Goal: Task Accomplishment & Management: Manage account settings

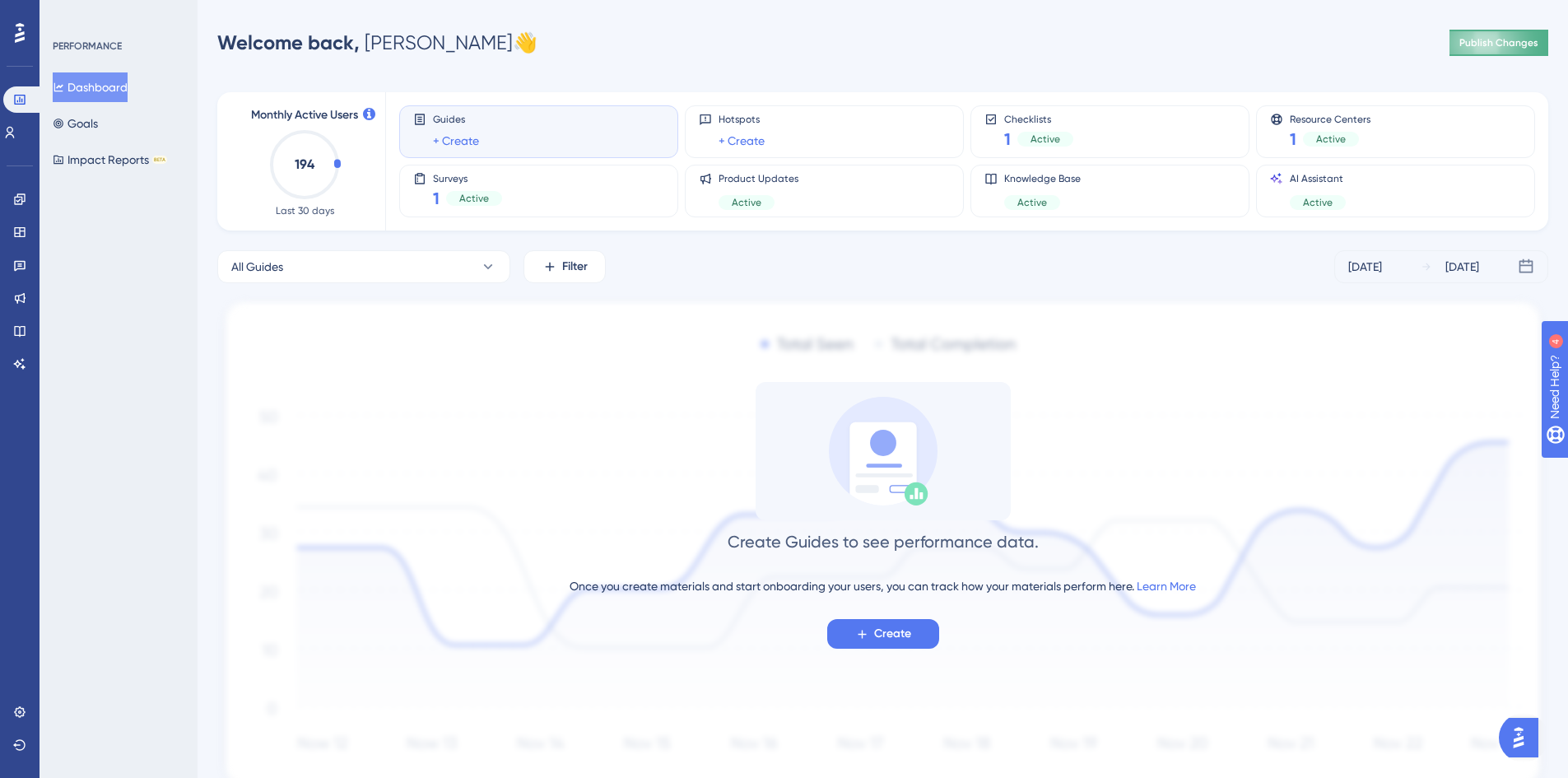
click at [1534, 52] on button "Publish Changes" at bounding box center [1499, 42] width 99 height 27
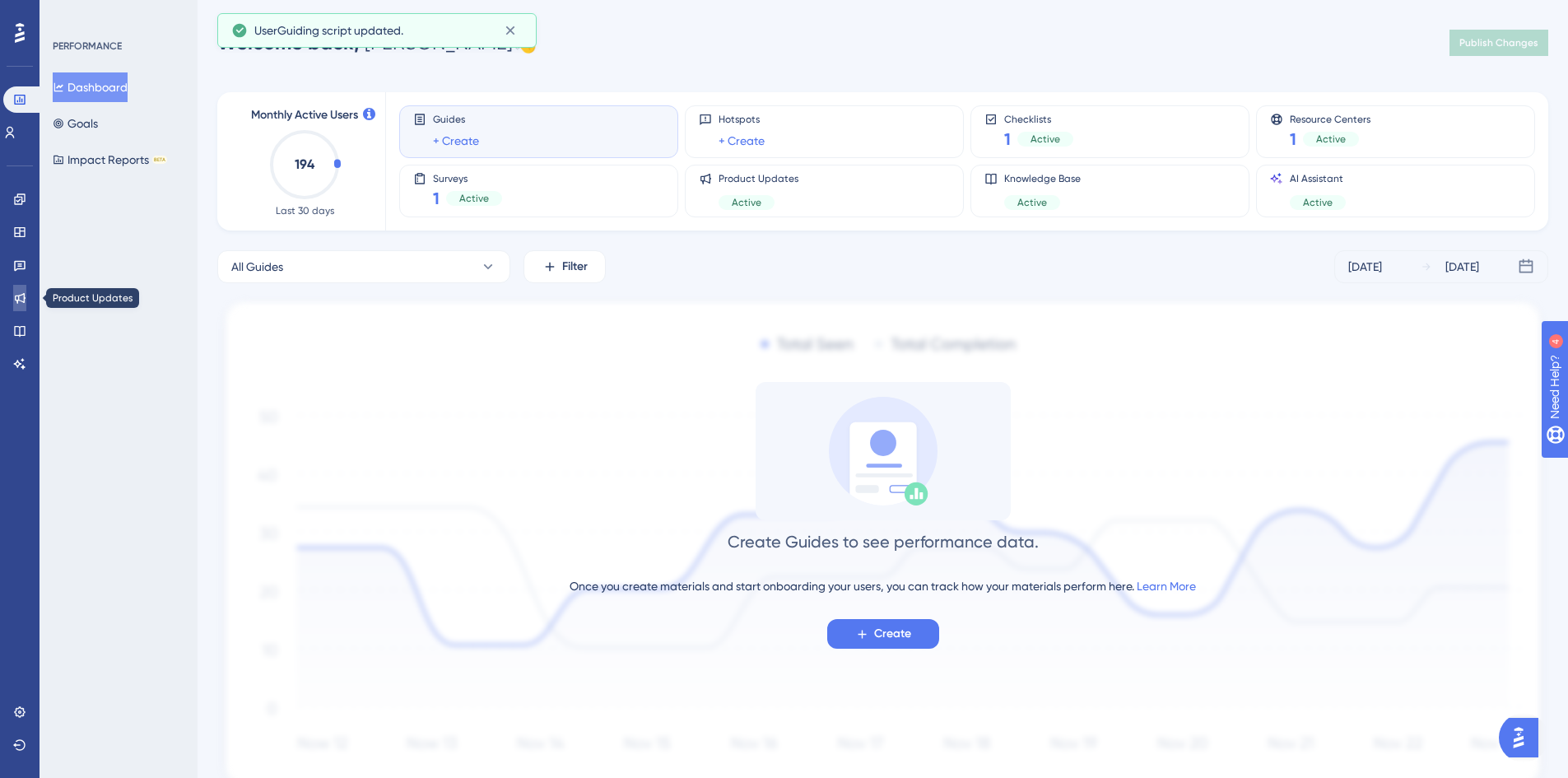
click at [13, 306] on link at bounding box center [19, 298] width 13 height 27
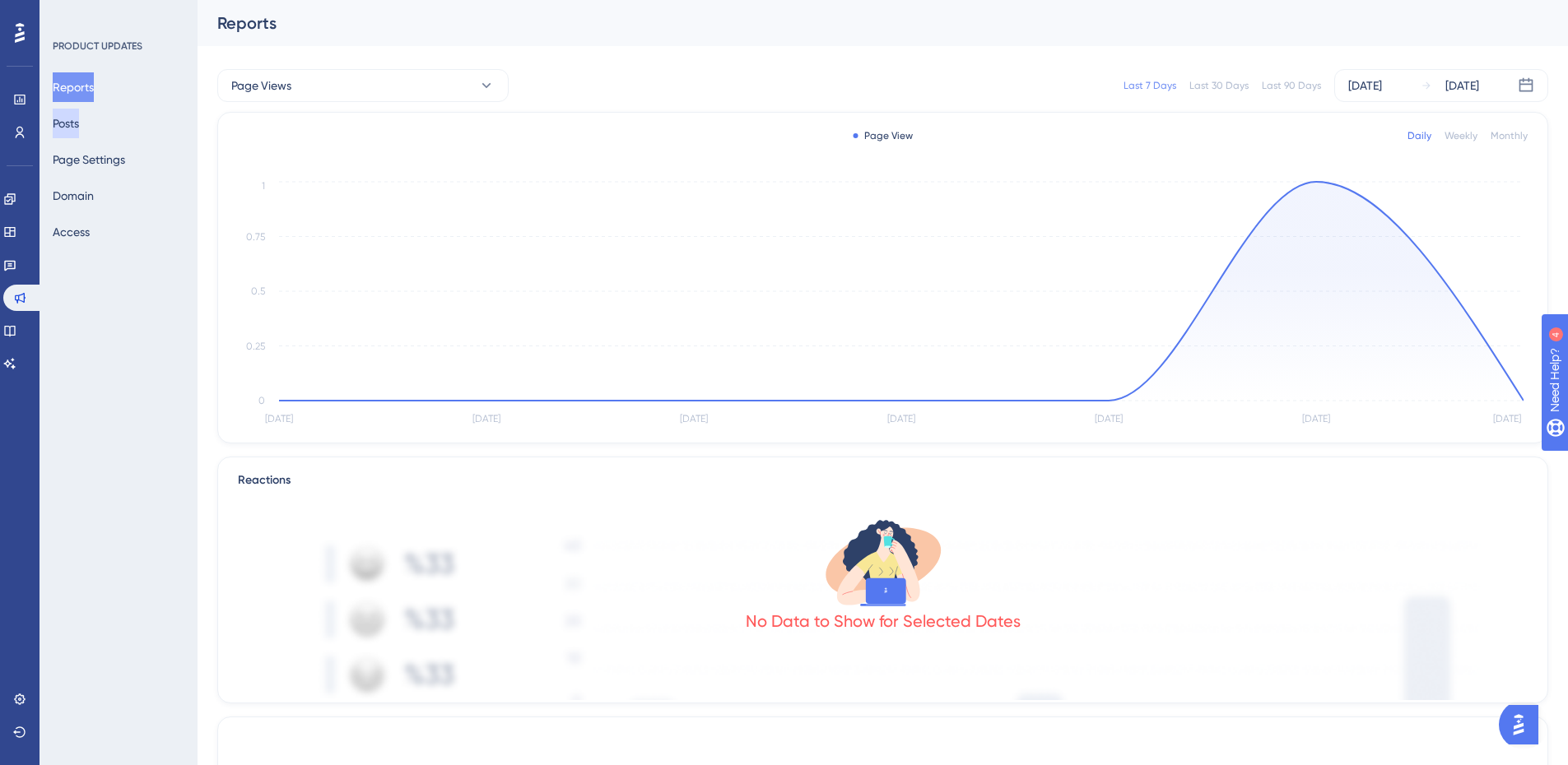
click at [79, 118] on button "Posts" at bounding box center [66, 123] width 27 height 29
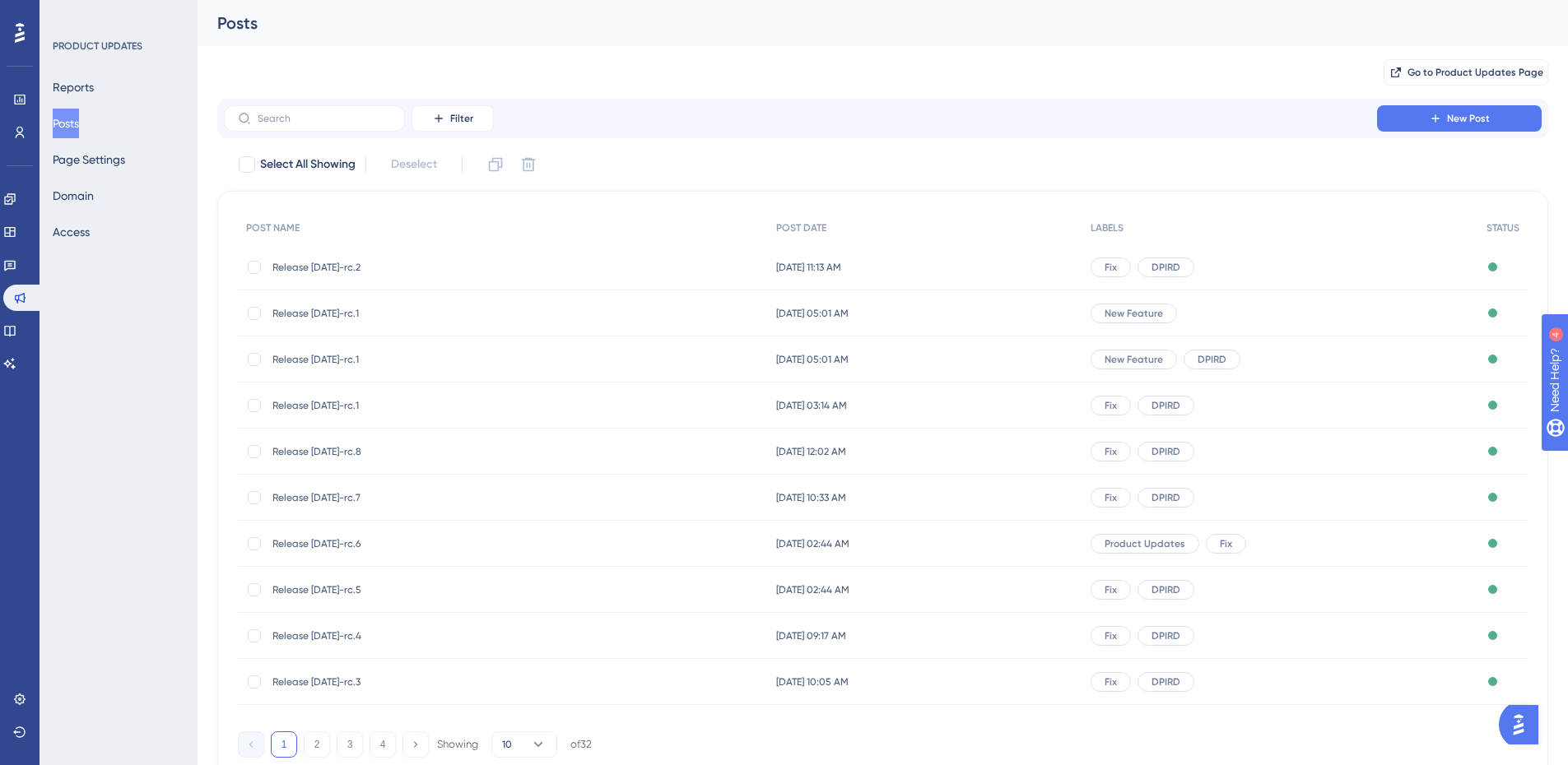
click at [13, 715] on div "Settings Logout" at bounding box center [19, 716] width 13 height 60
click at [17, 699] on icon at bounding box center [19, 699] width 13 height 13
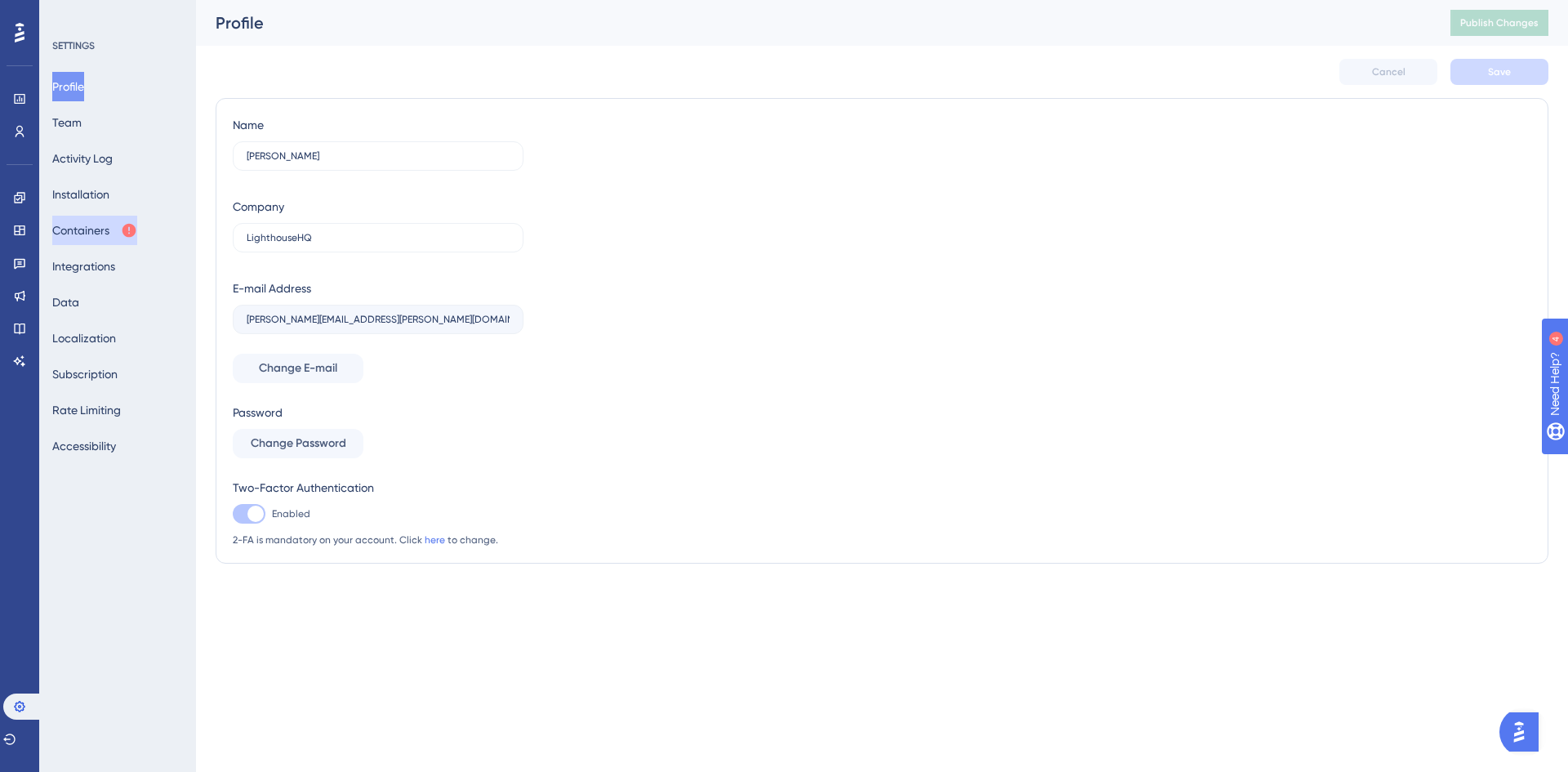
click at [81, 239] on button "Containers" at bounding box center [94, 230] width 85 height 29
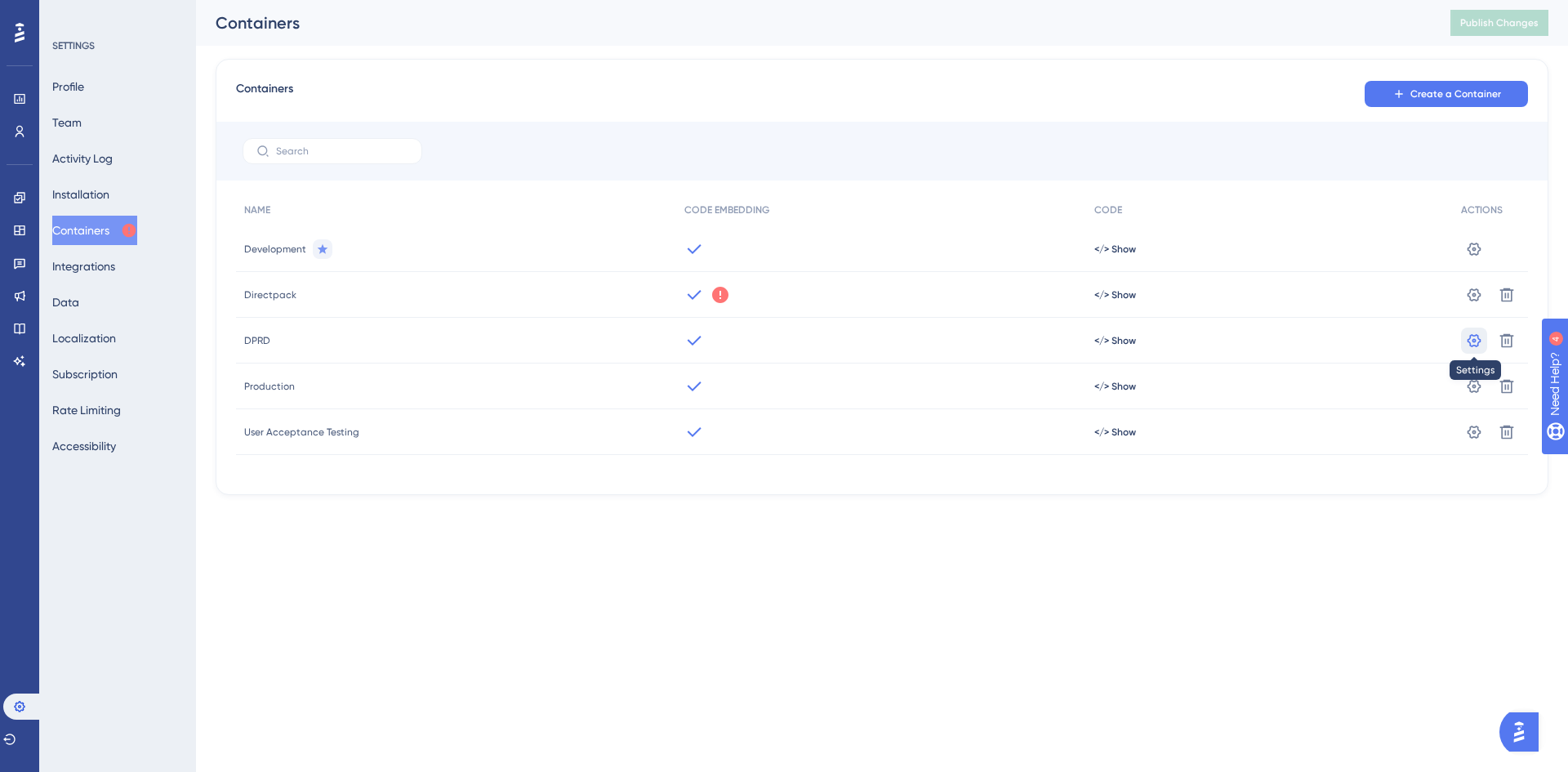
click at [1472, 345] on icon at bounding box center [1474, 340] width 16 height 16
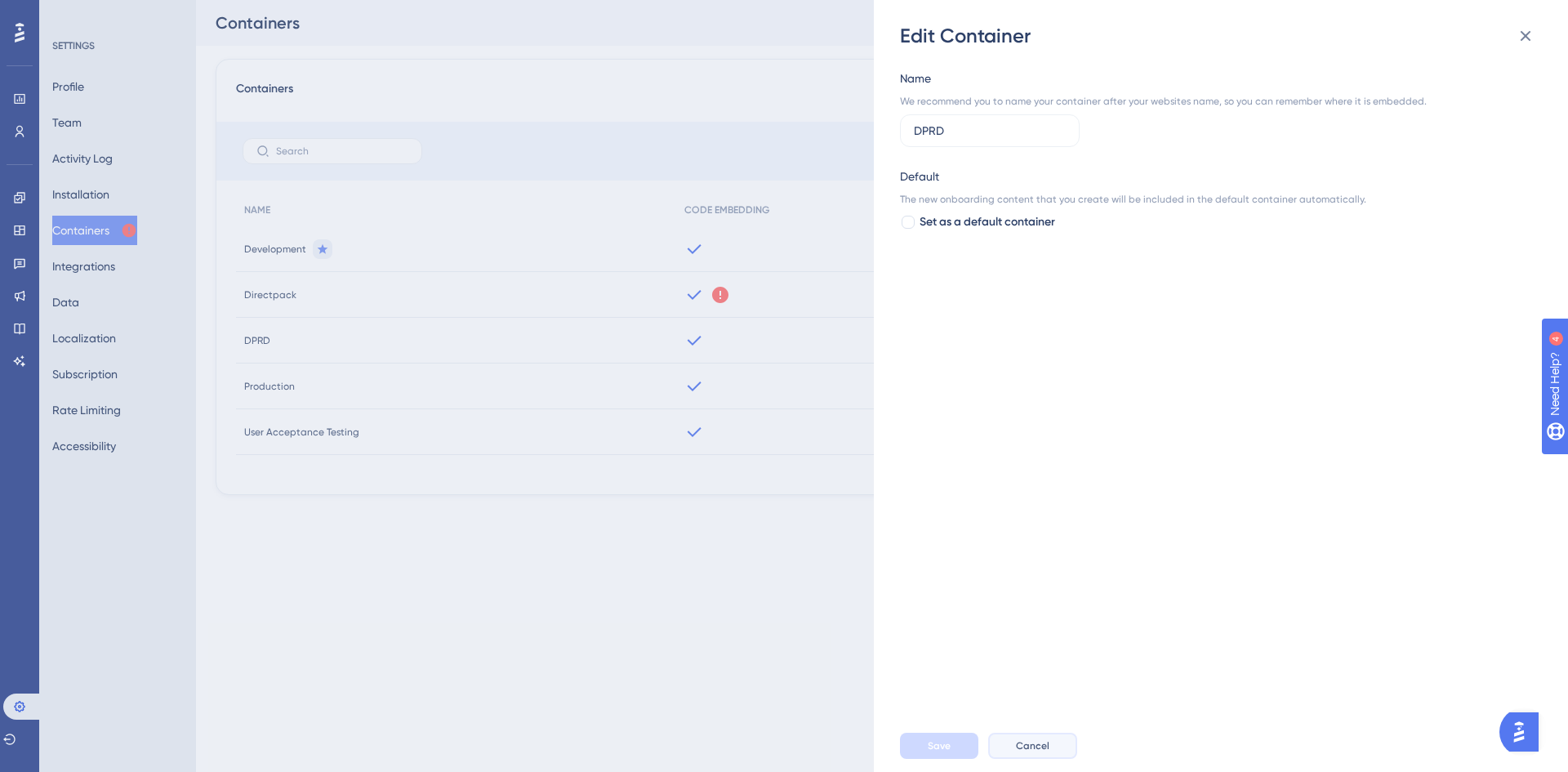
click at [1041, 757] on button "Cancel" at bounding box center [1033, 745] width 89 height 27
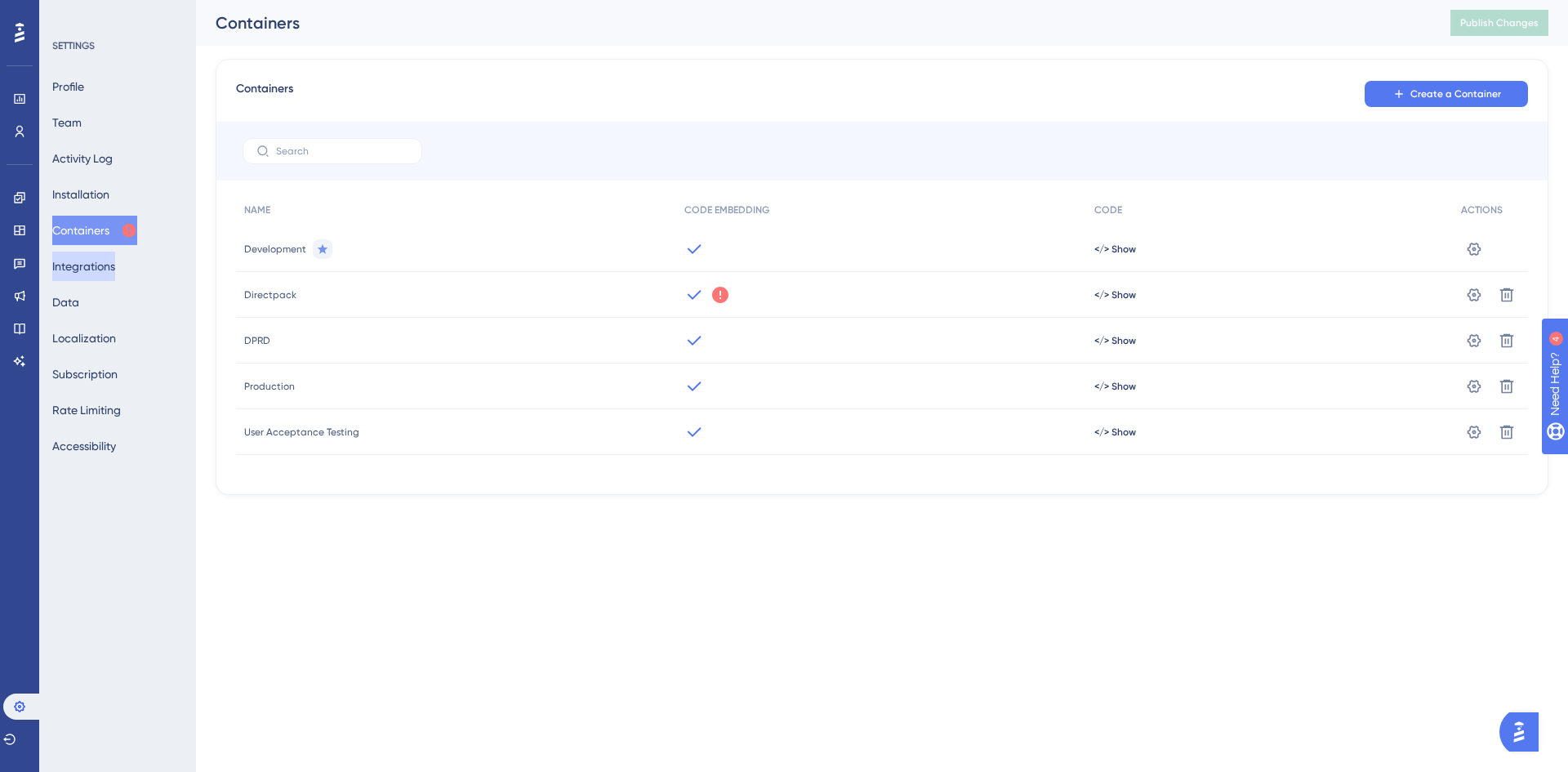
click at [86, 259] on button "Integrations" at bounding box center [83, 266] width 62 height 29
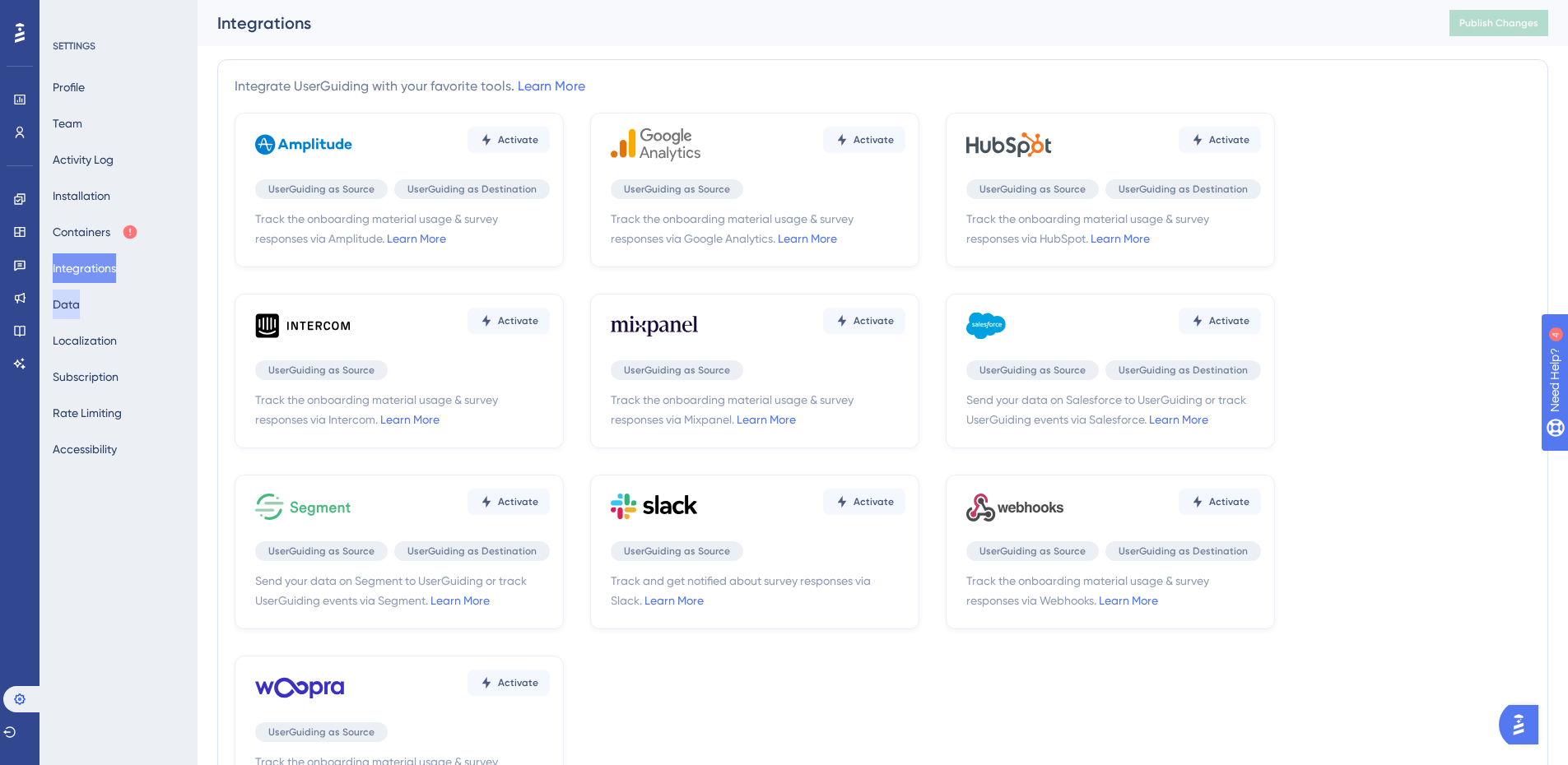
click at [80, 310] on button "Data" at bounding box center [66, 304] width 27 height 29
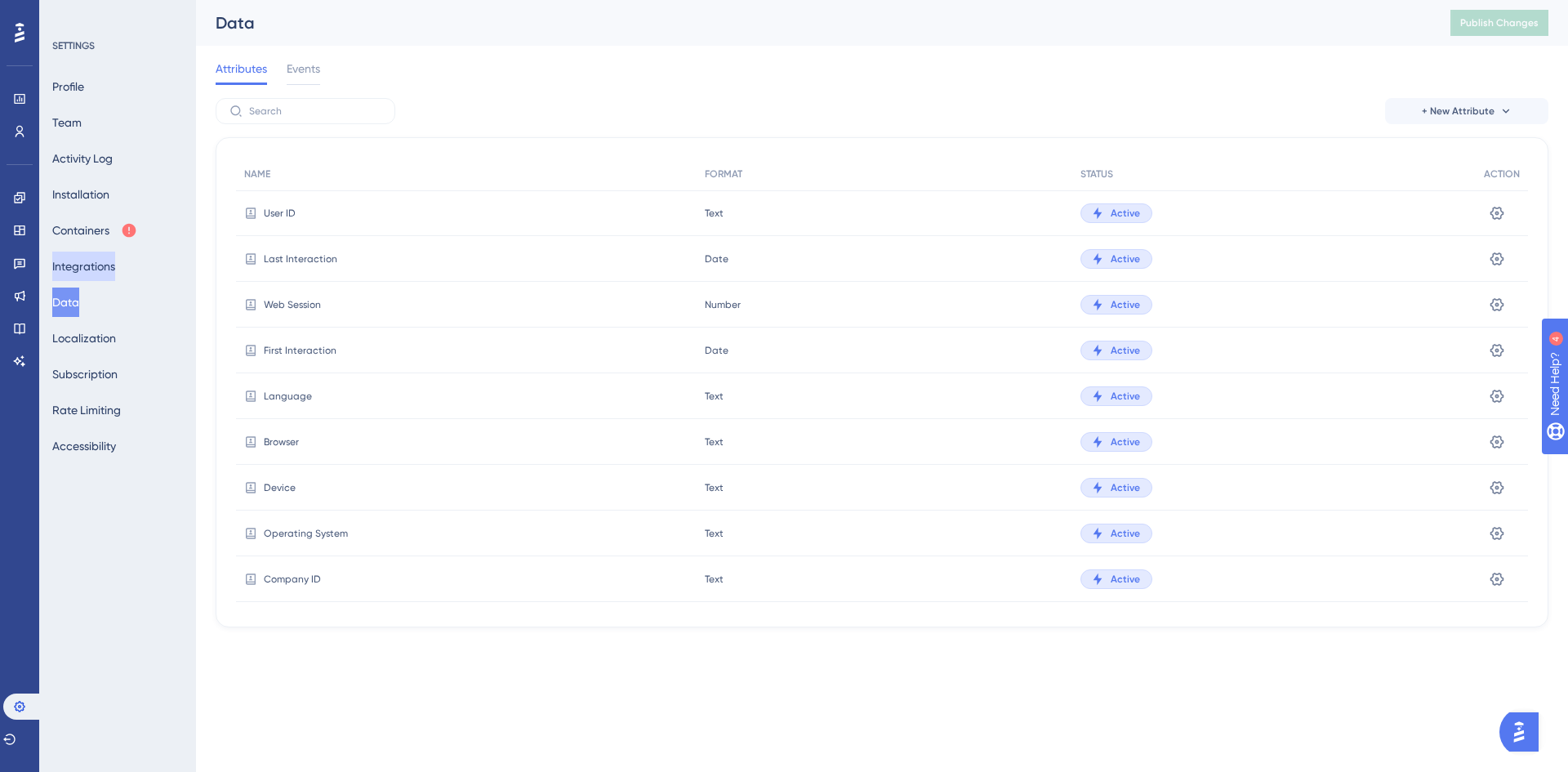
click at [85, 279] on button "Integrations" at bounding box center [83, 266] width 62 height 29
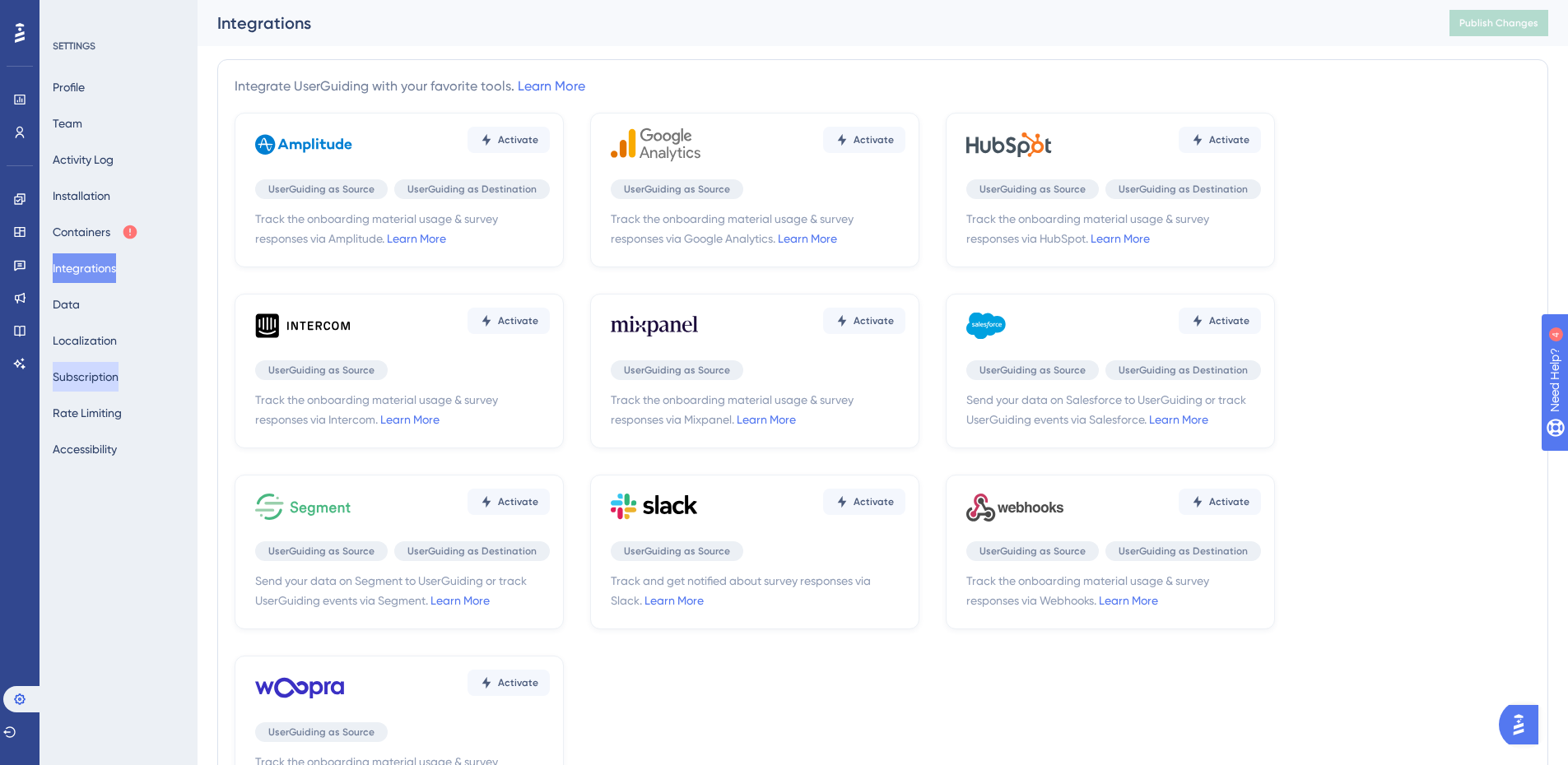
click at [97, 386] on button "Subscription" at bounding box center [85, 377] width 66 height 29
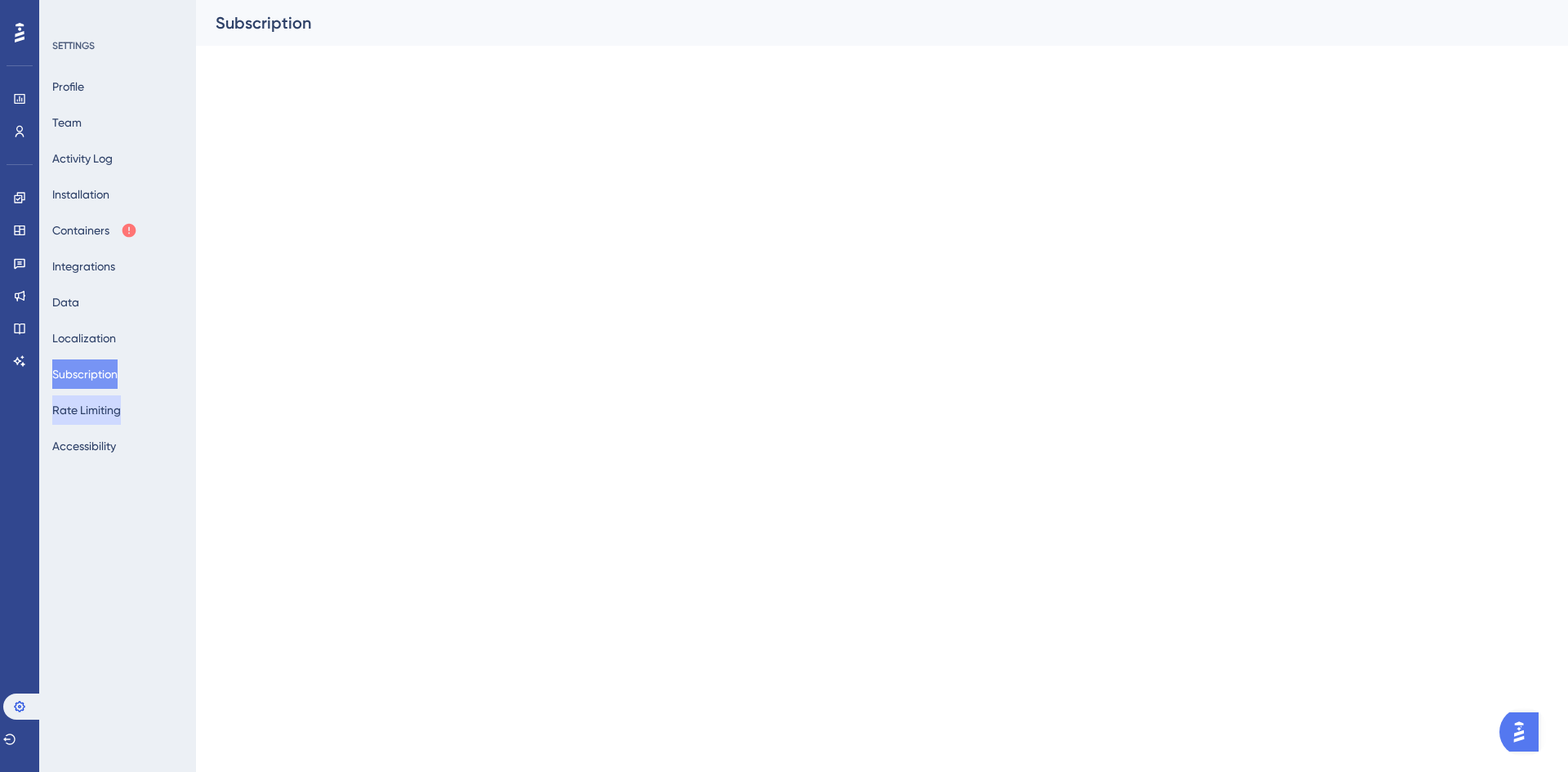
click at [87, 408] on button "Rate Limiting" at bounding box center [86, 410] width 68 height 29
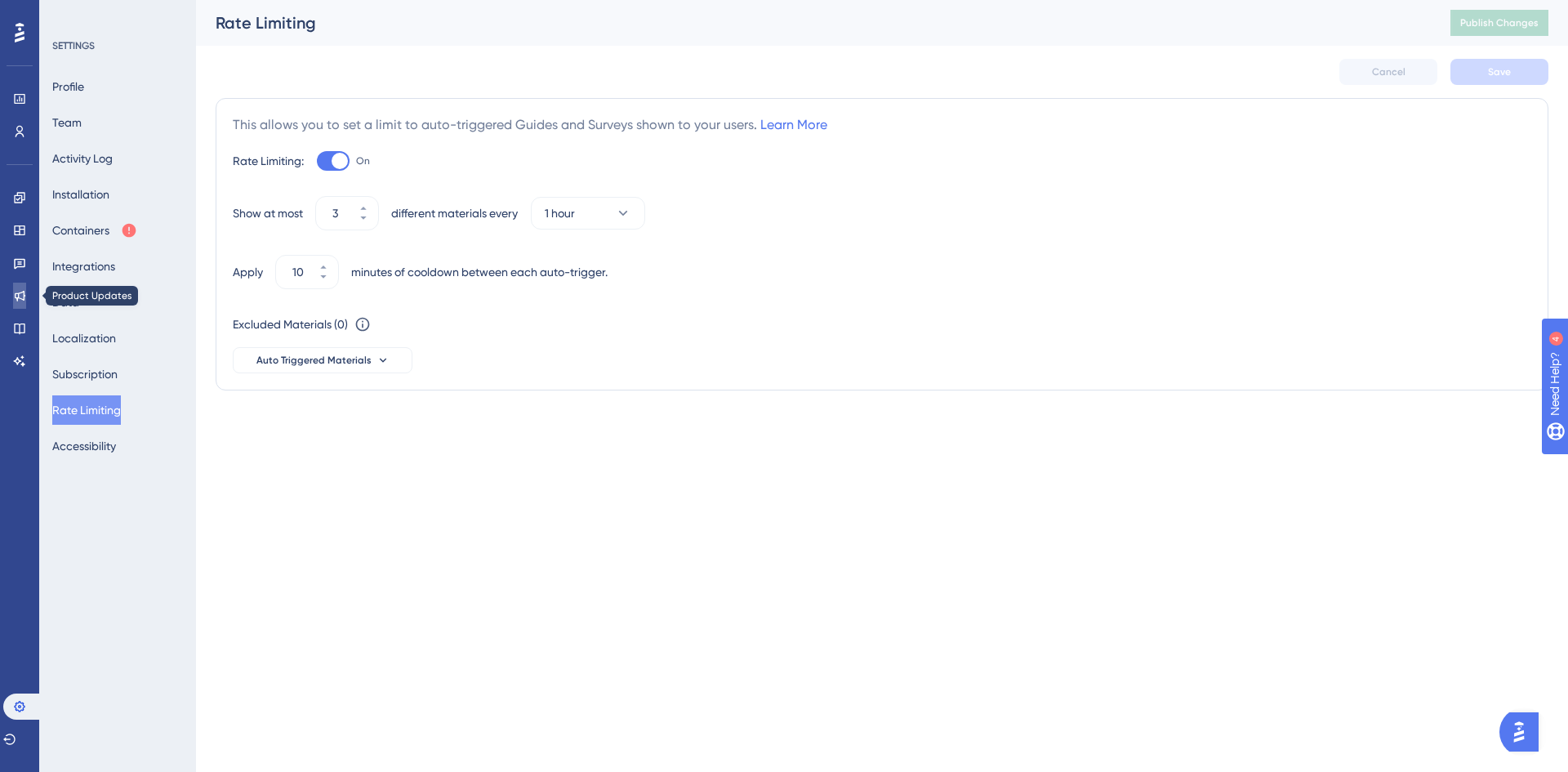
click at [23, 295] on icon at bounding box center [19, 295] width 13 height 13
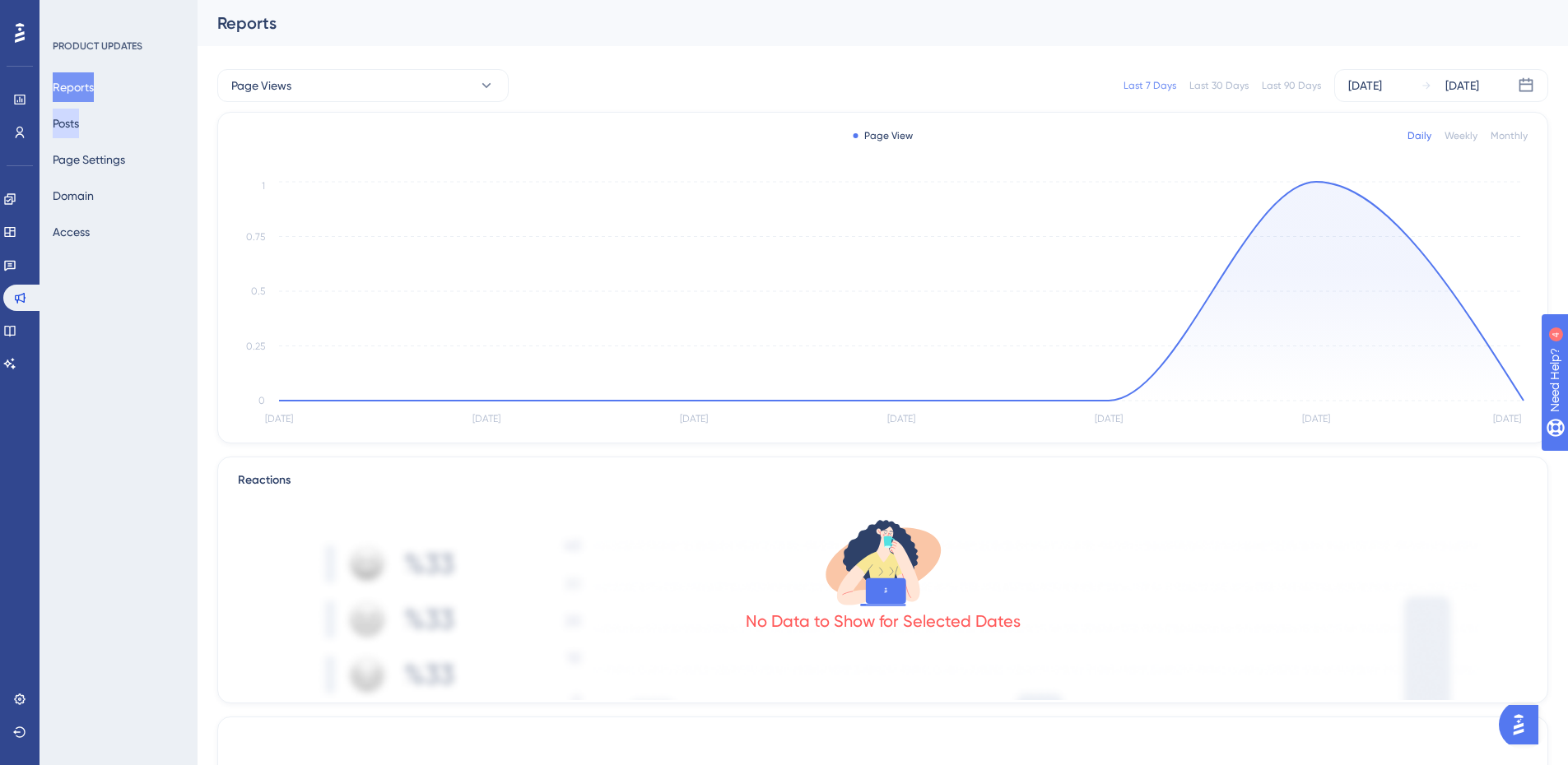
click at [79, 116] on button "Posts" at bounding box center [66, 123] width 27 height 29
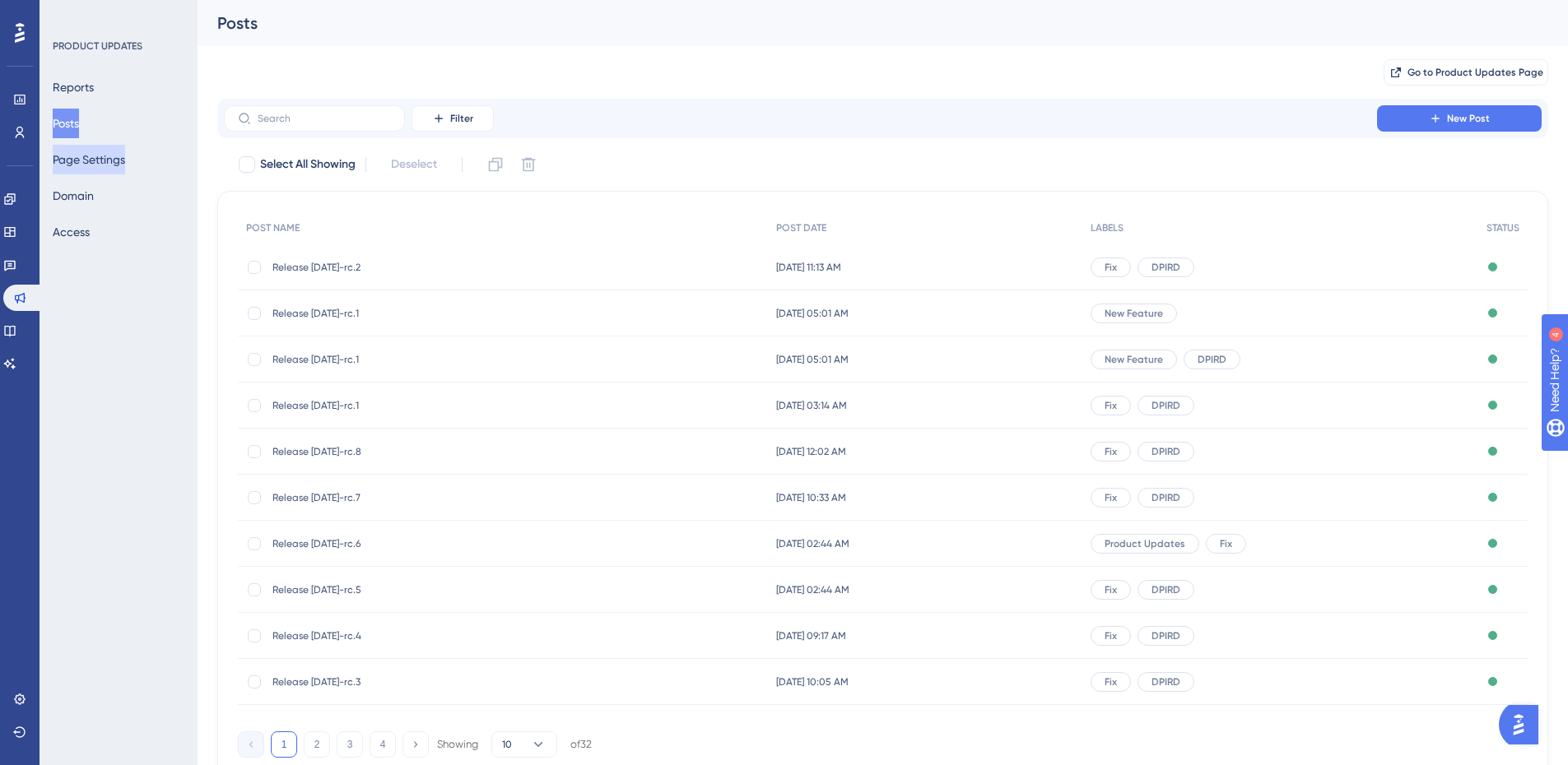
click at [93, 172] on button "Page Settings" at bounding box center [89, 160] width 72 height 29
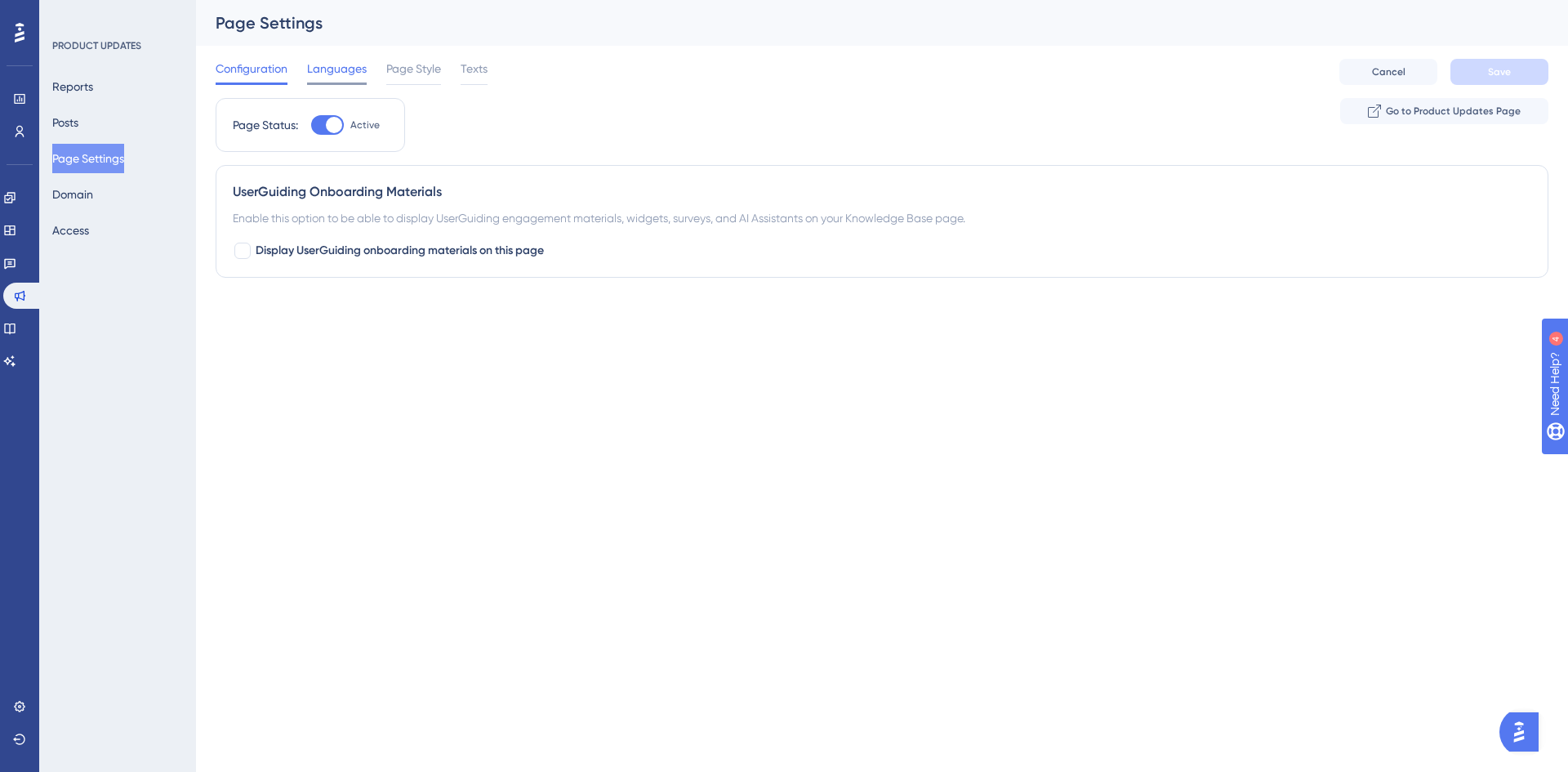
click at [327, 62] on span "Languages" at bounding box center [337, 68] width 60 height 20
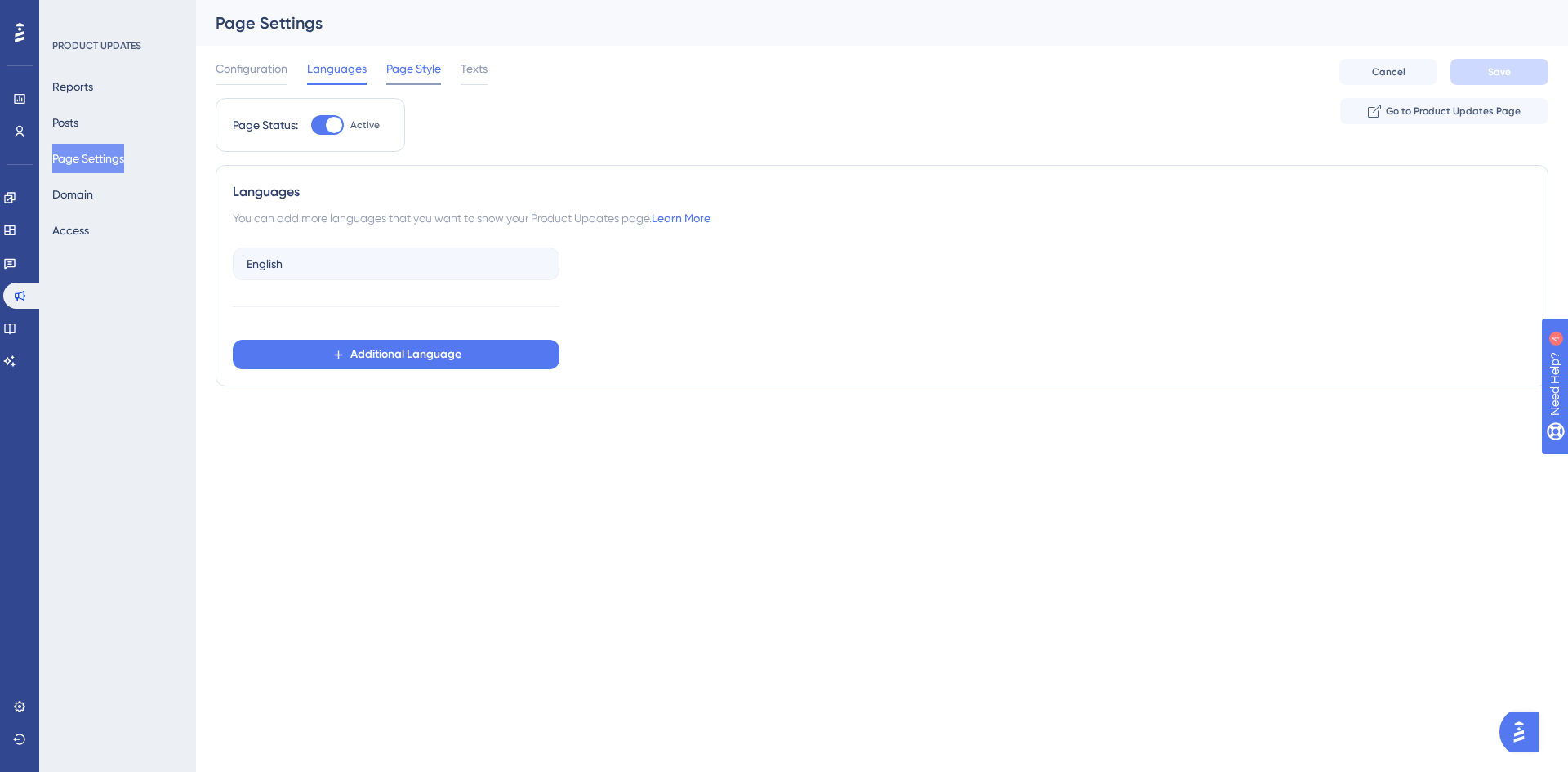
click at [419, 62] on span "Page Style" at bounding box center [413, 68] width 55 height 20
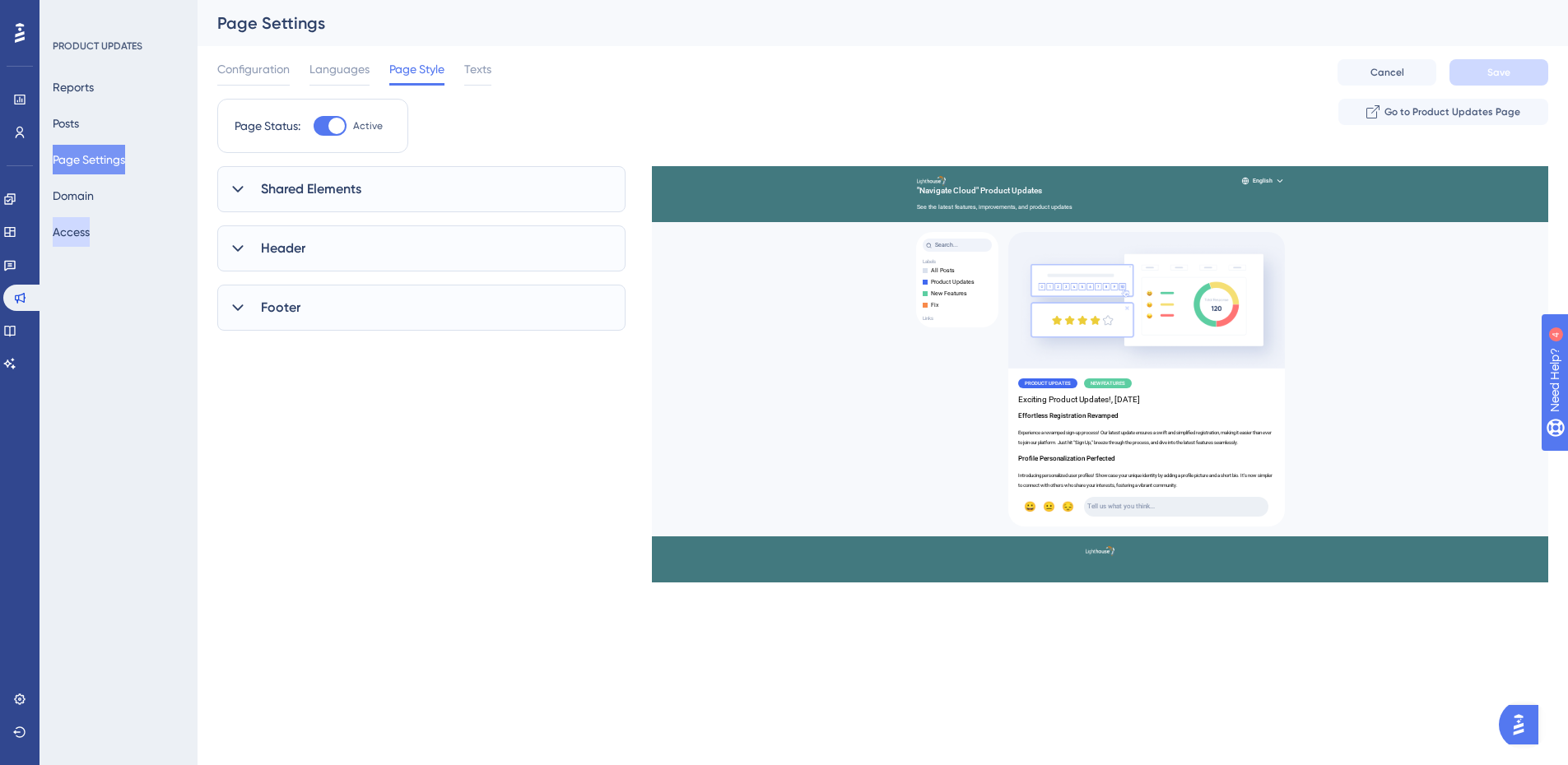
click at [90, 240] on button "Access" at bounding box center [71, 232] width 37 height 29
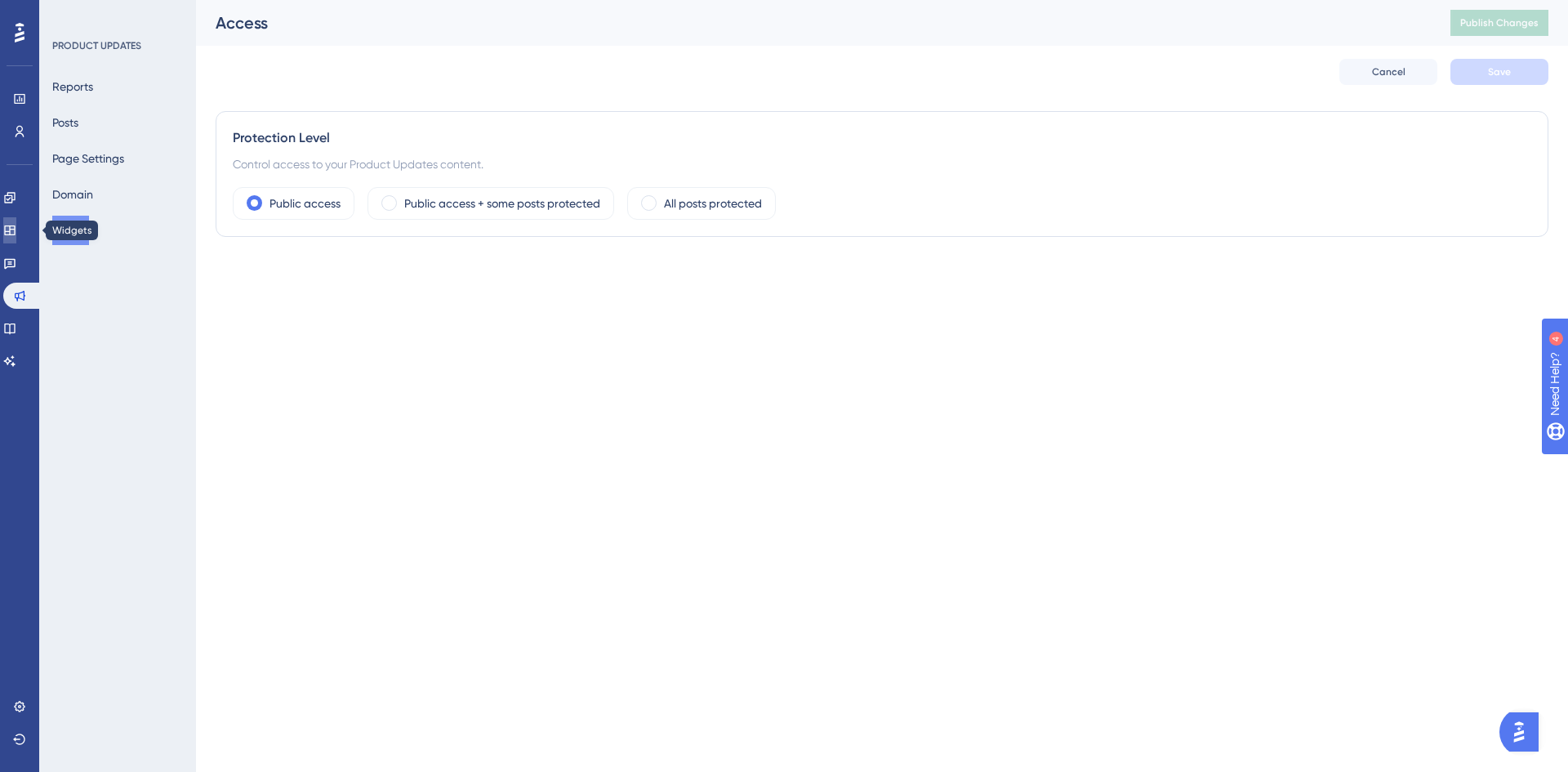
click at [16, 228] on icon at bounding box center [9, 229] width 13 height 13
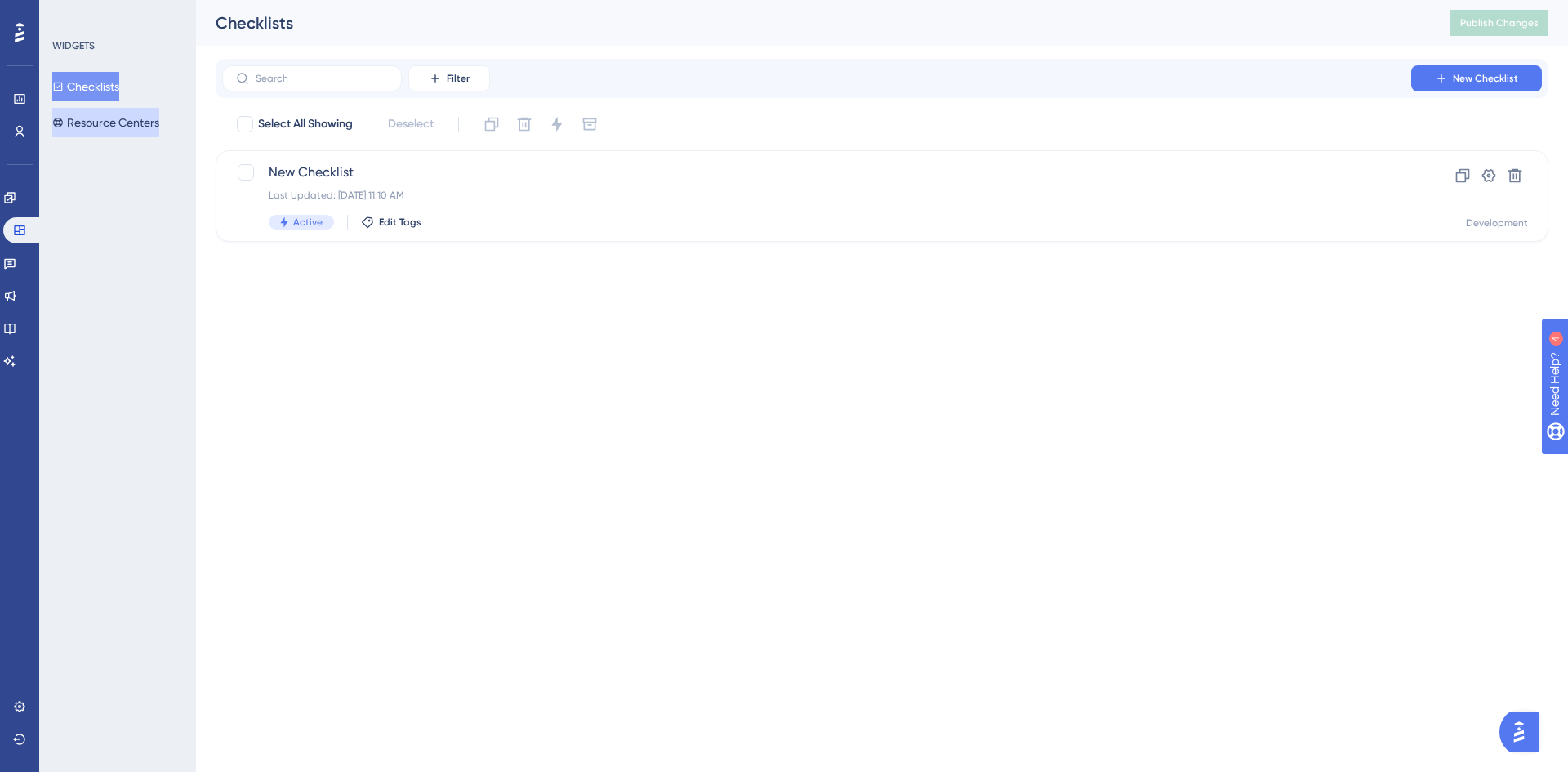
click at [134, 125] on button "Resource Centers" at bounding box center [105, 122] width 107 height 29
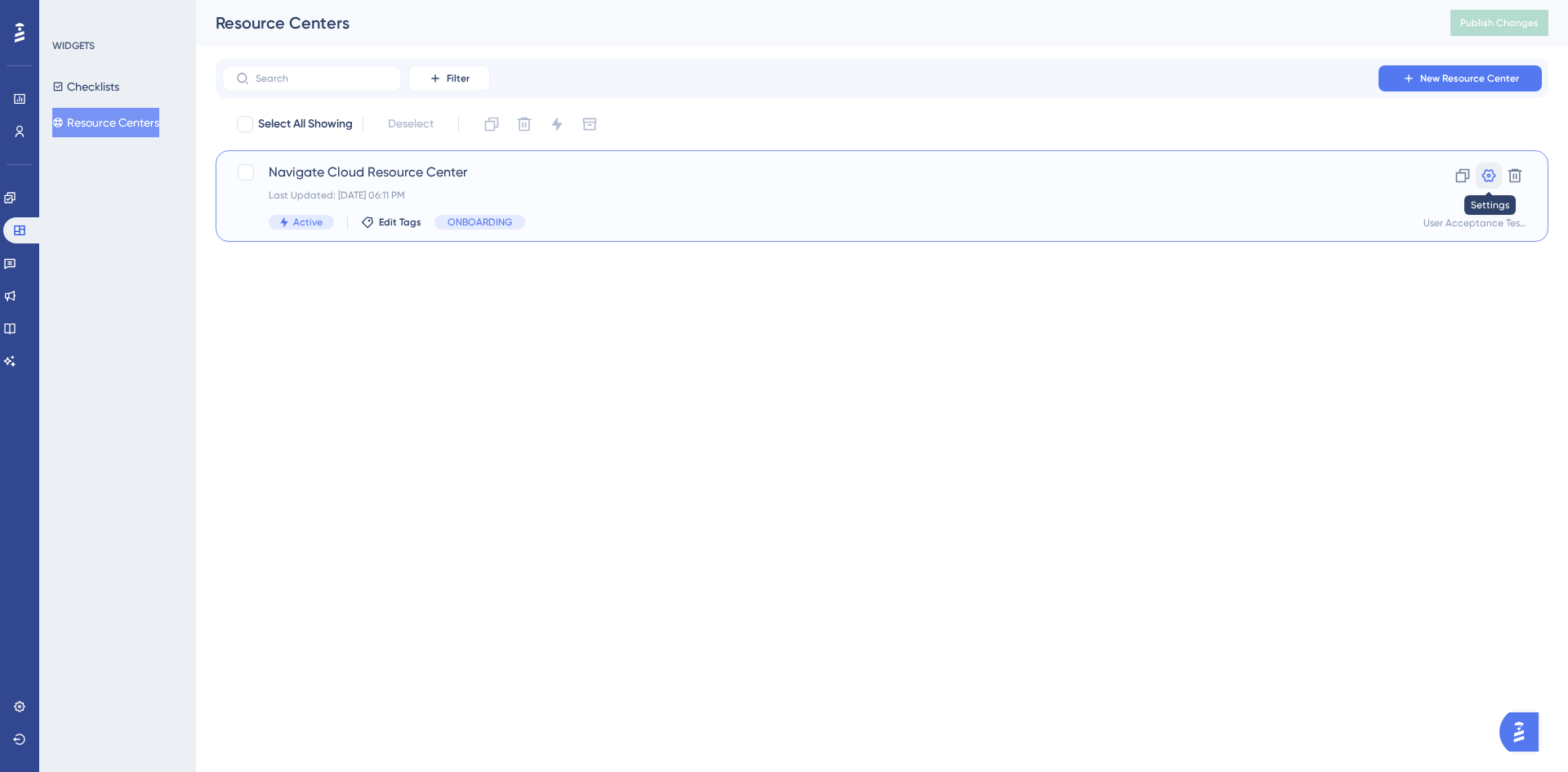
click at [1496, 169] on icon at bounding box center [1488, 175] width 16 height 16
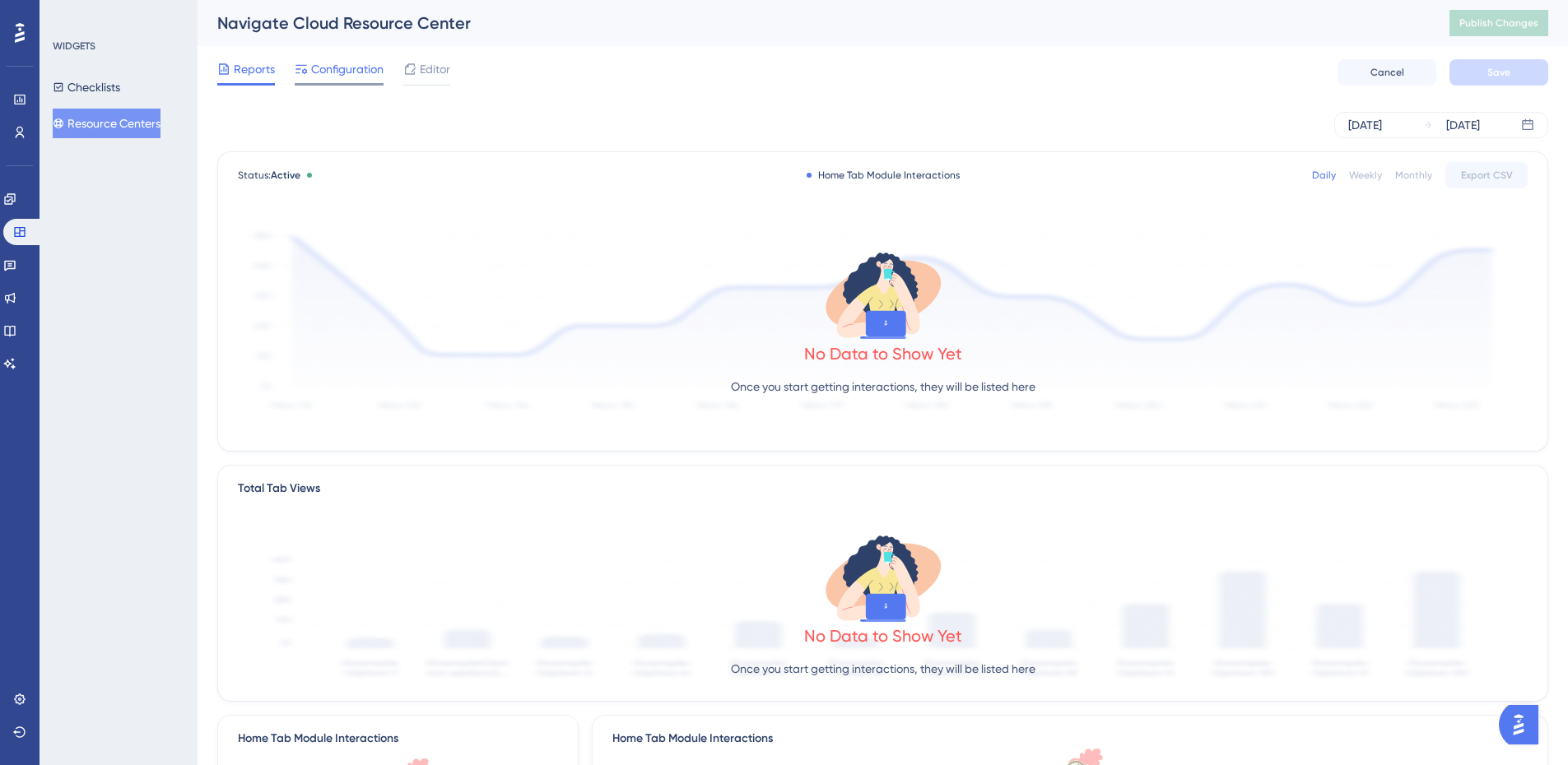
click at [355, 72] on span "Configuration" at bounding box center [348, 69] width 72 height 20
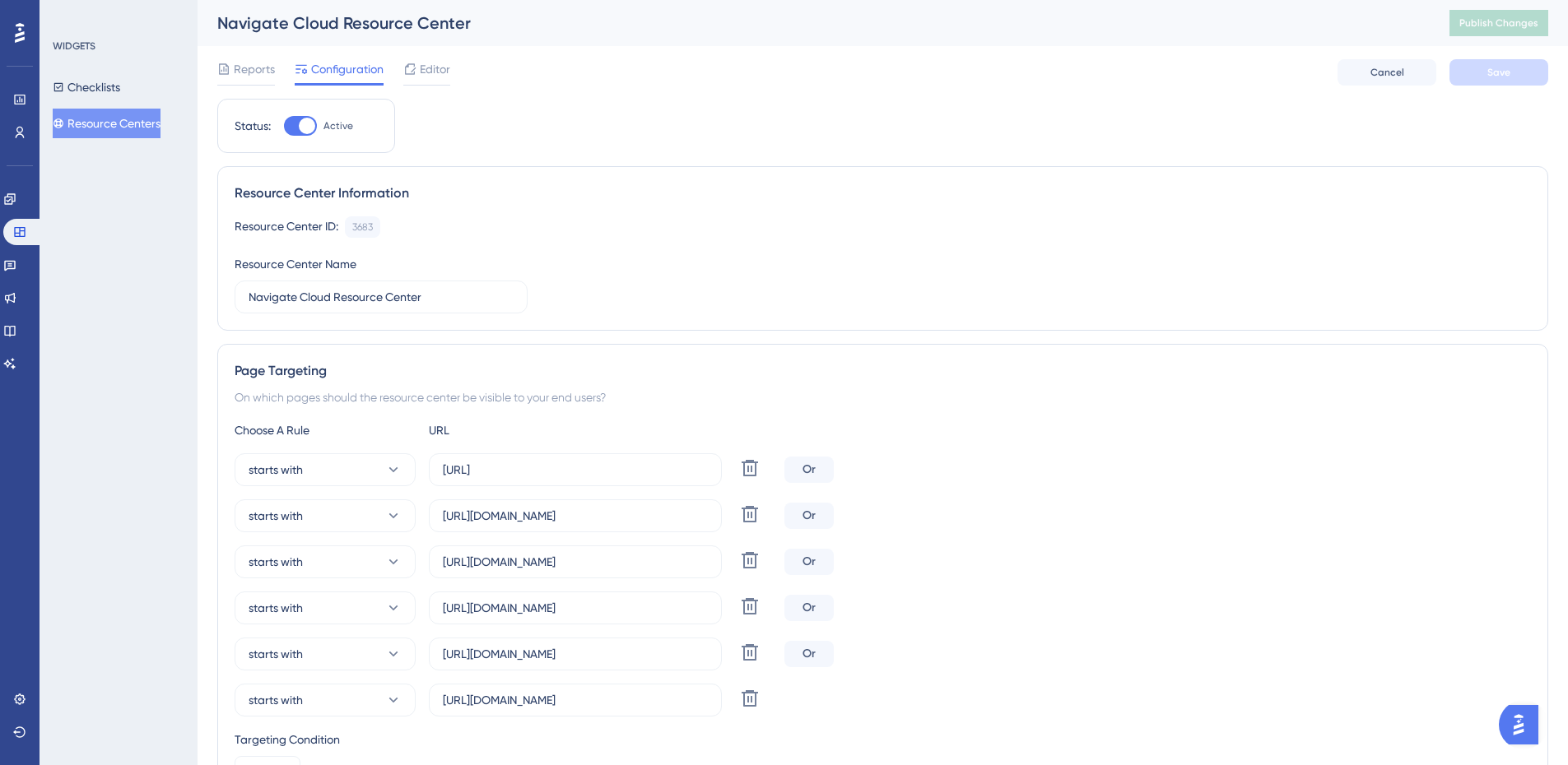
scroll to position [247, 0]
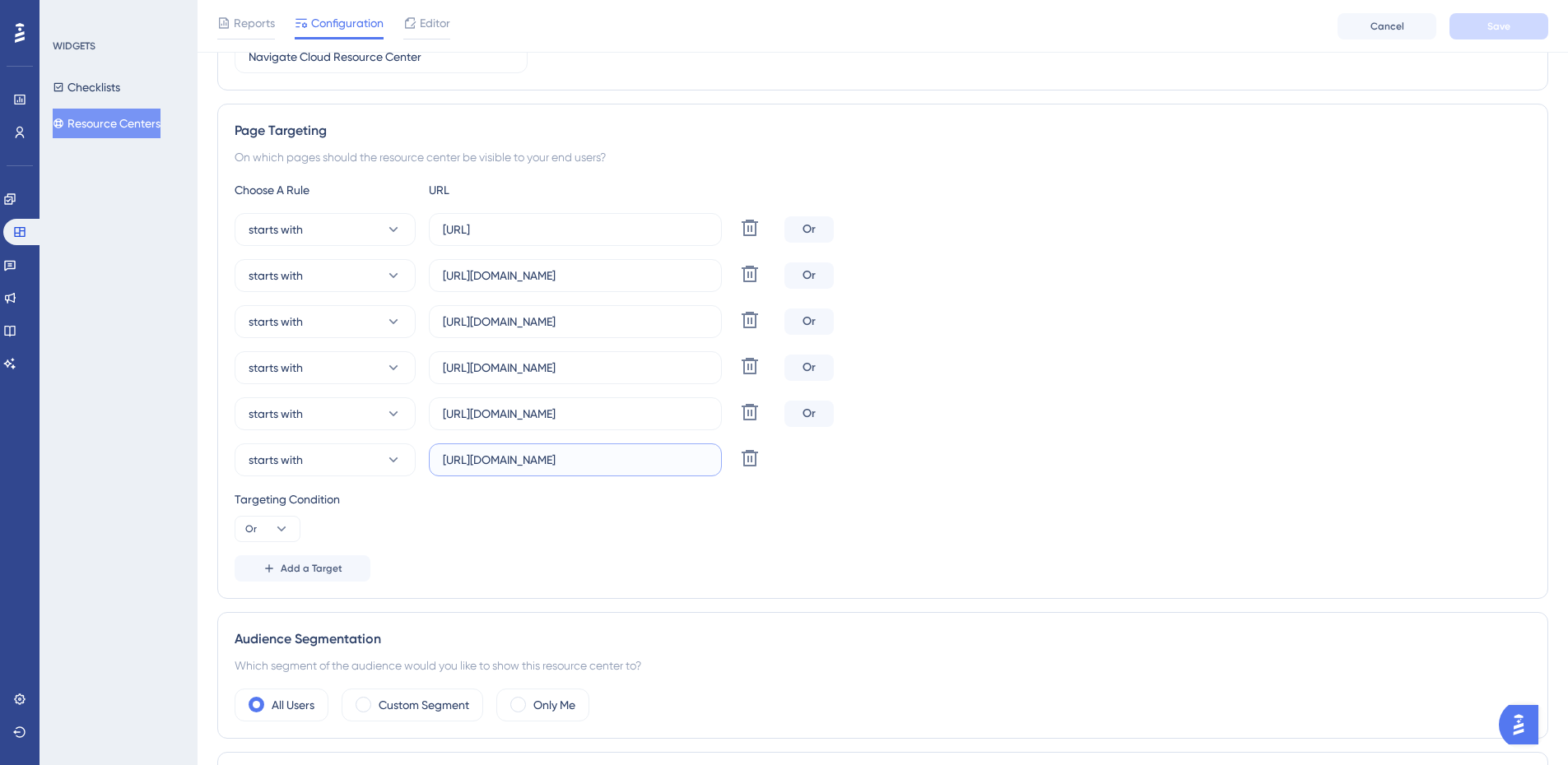
click at [615, 468] on input "[URL][DOMAIN_NAME]" at bounding box center [574, 460] width 265 height 18
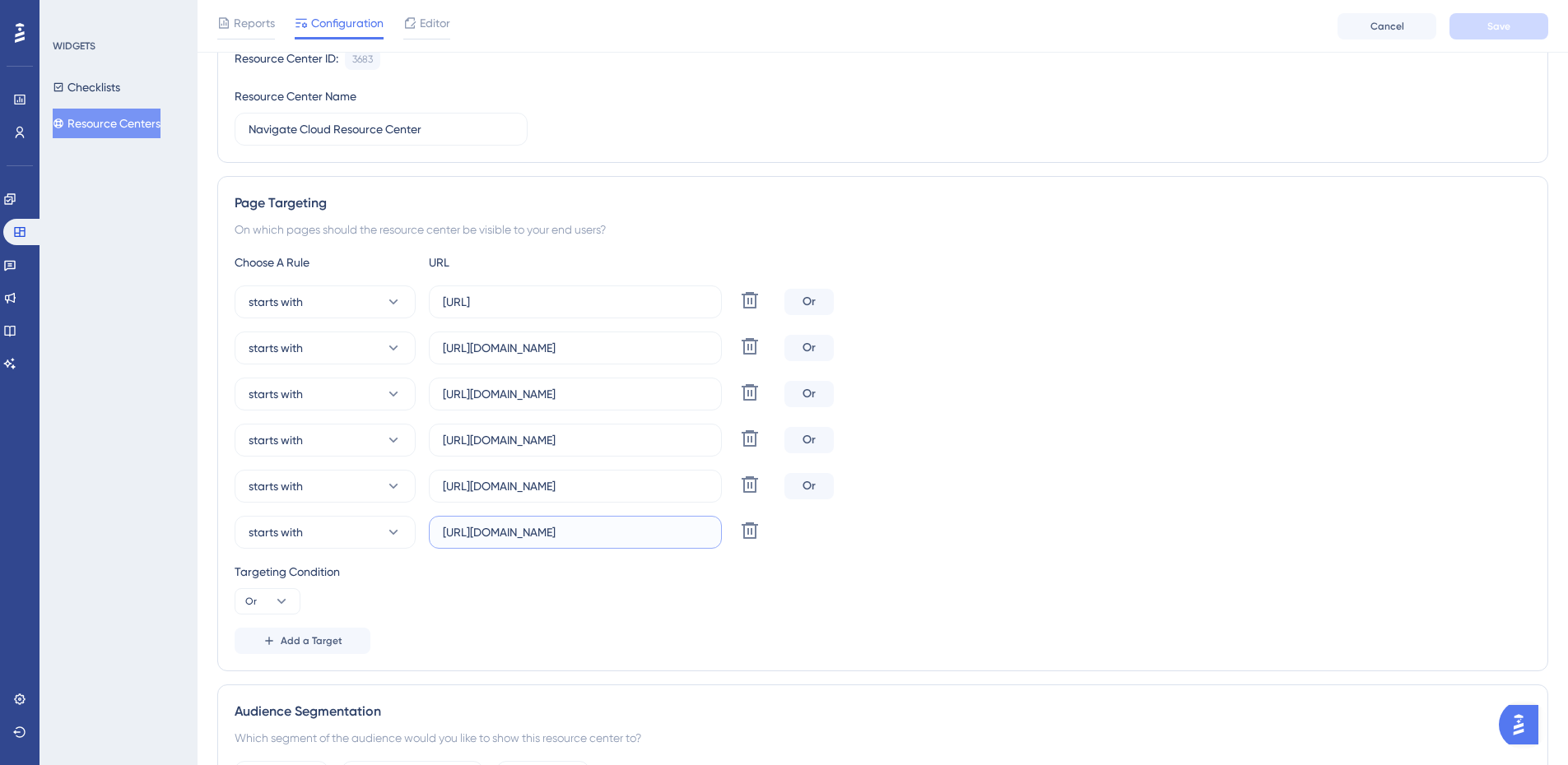
scroll to position [586, 0]
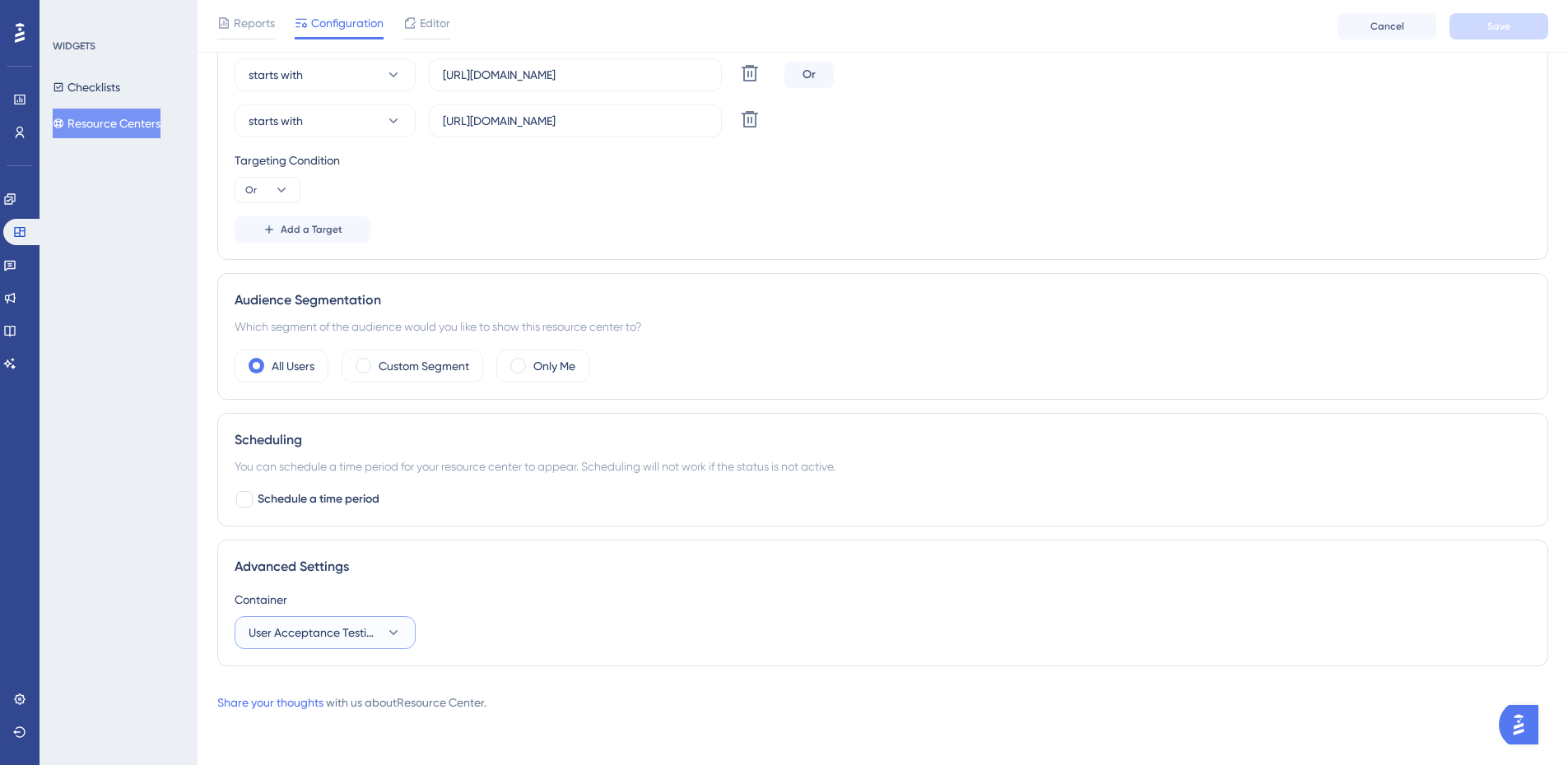
click at [382, 633] on button "User Acceptance Testing" at bounding box center [325, 633] width 181 height 33
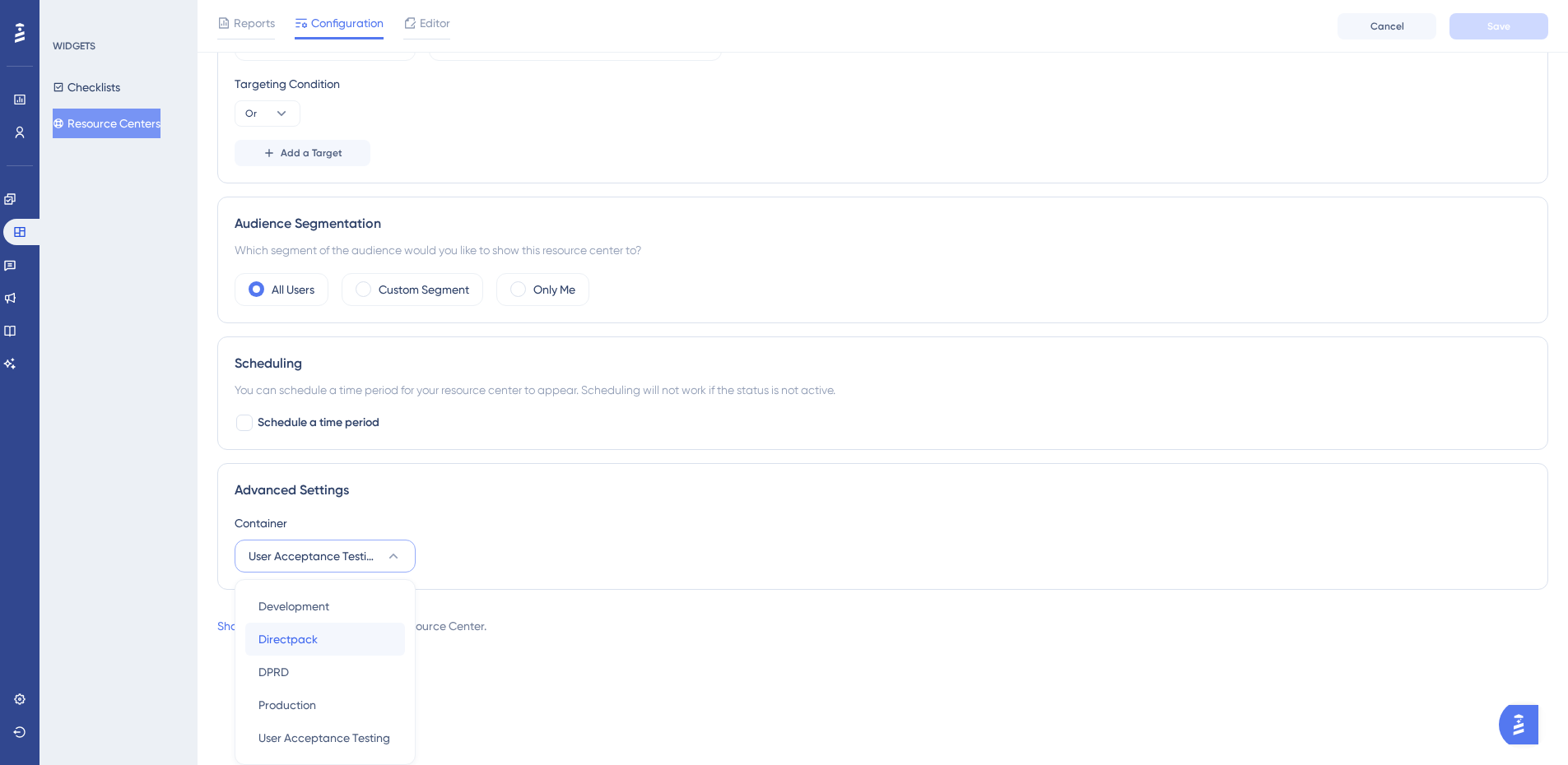
click at [382, 633] on div "Directpack Directpack" at bounding box center [325, 639] width 134 height 33
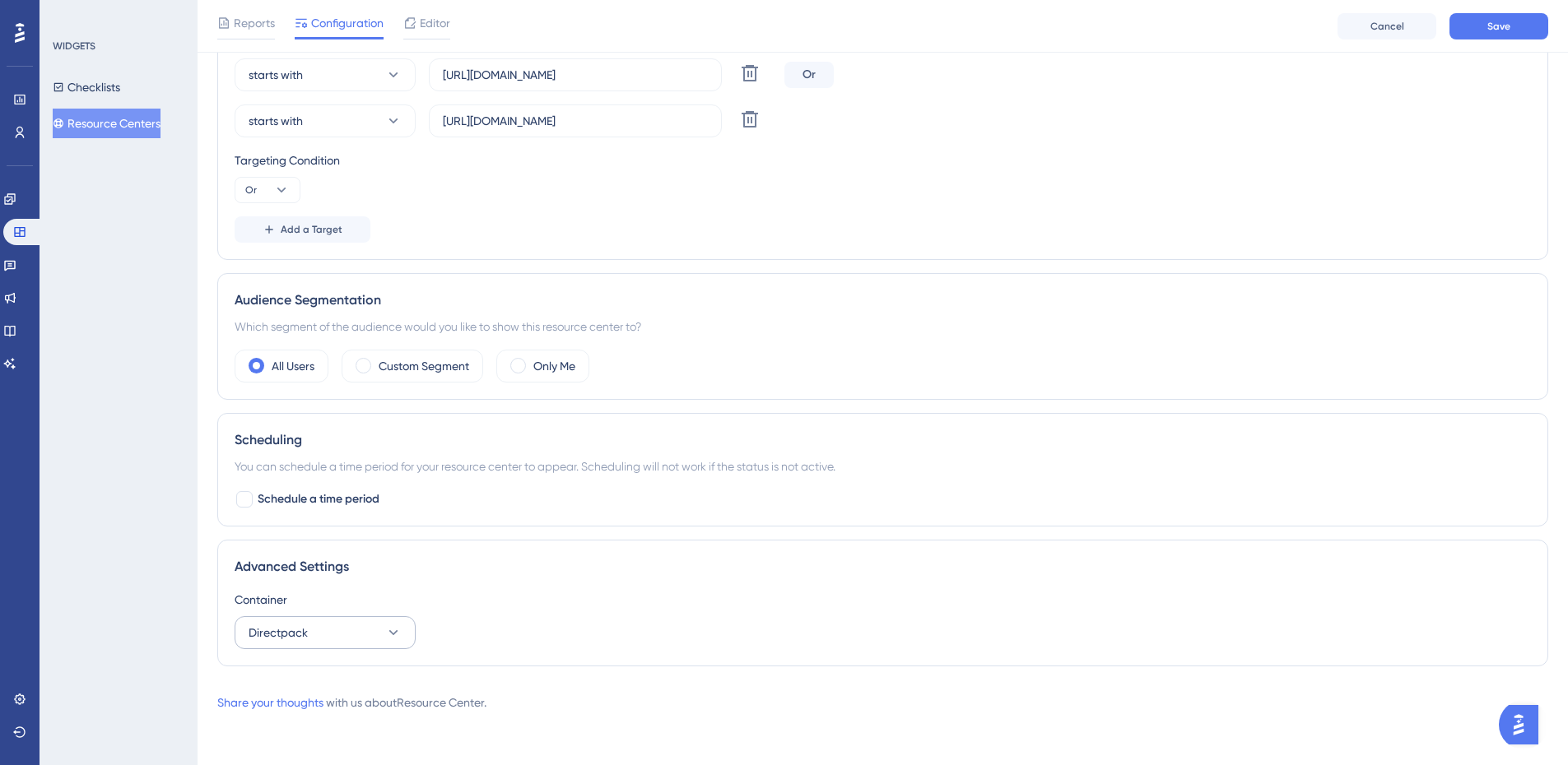
scroll to position [586, 0]
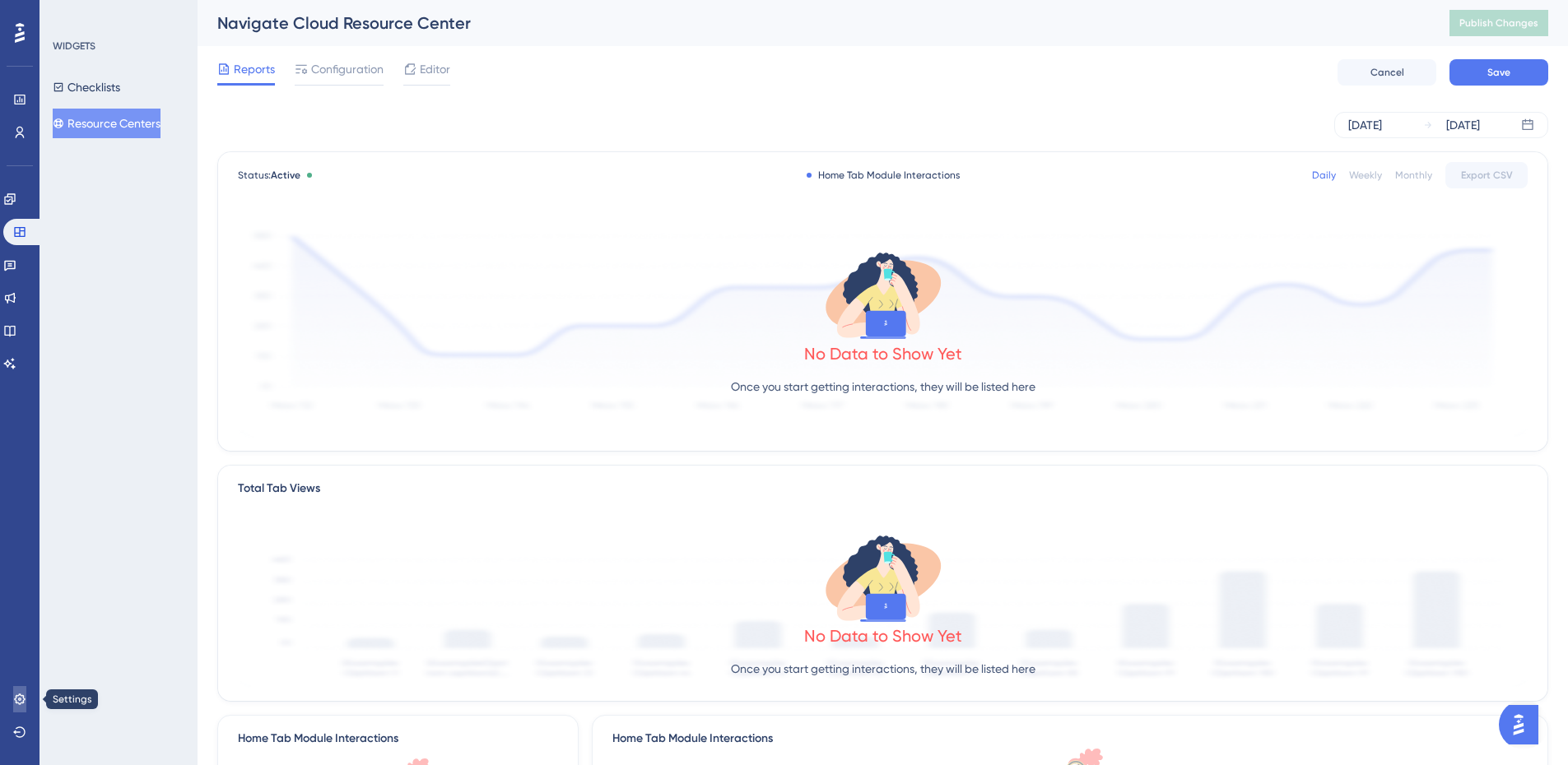
click at [14, 707] on link at bounding box center [19, 699] width 13 height 27
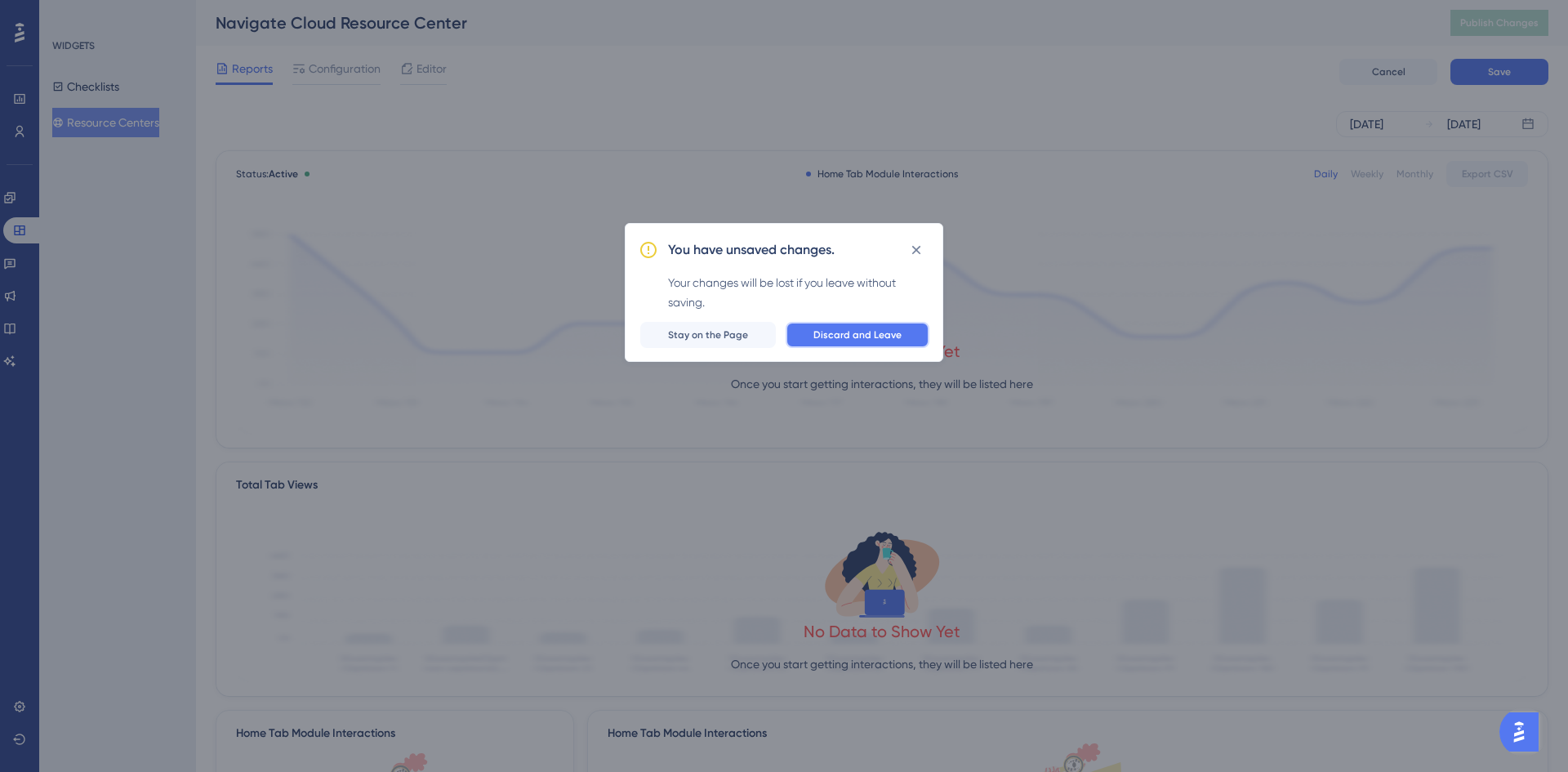
click at [848, 336] on span "Discard and Leave" at bounding box center [857, 335] width 88 height 13
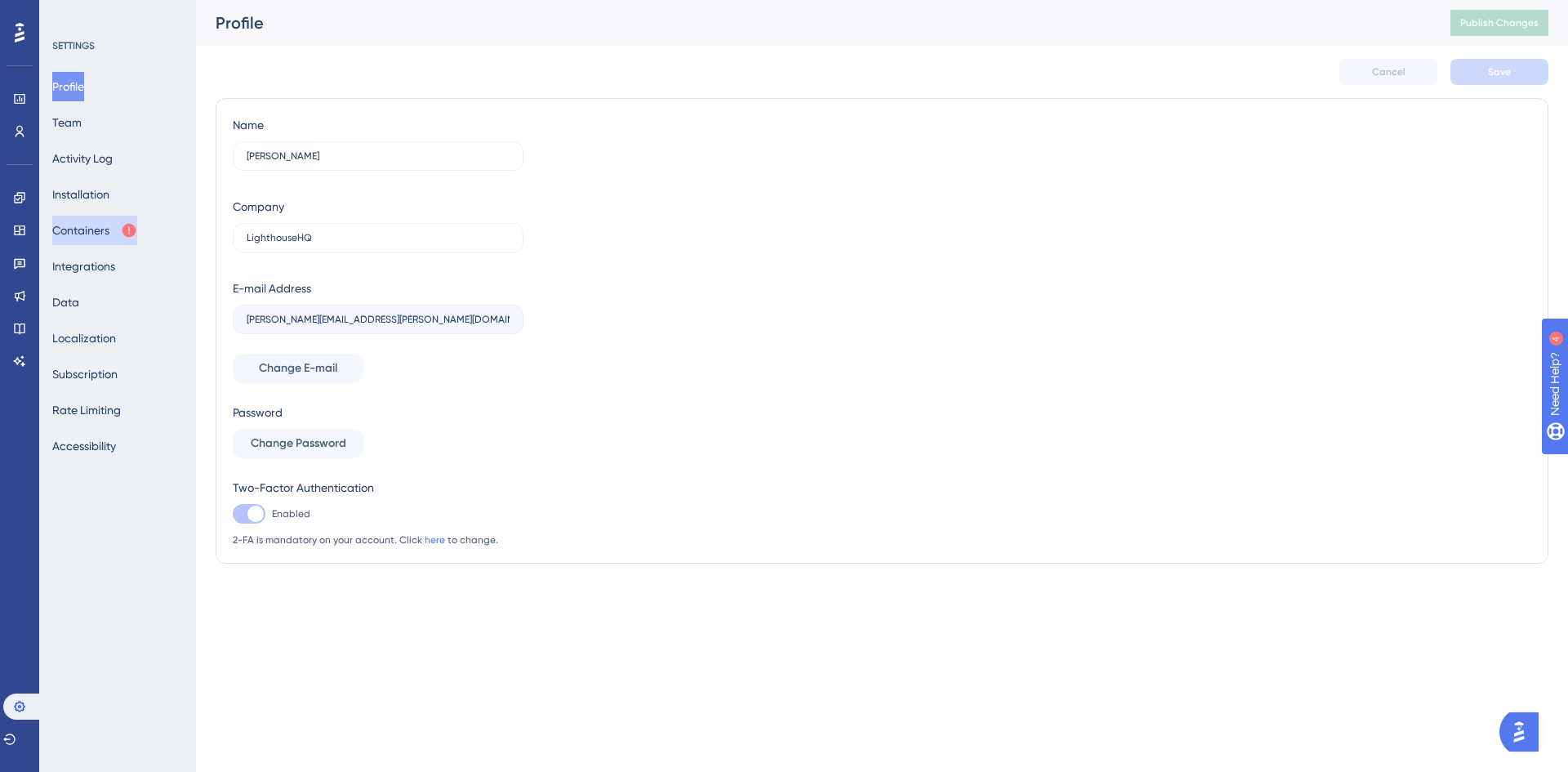
click at [103, 218] on button "Containers" at bounding box center [94, 230] width 85 height 29
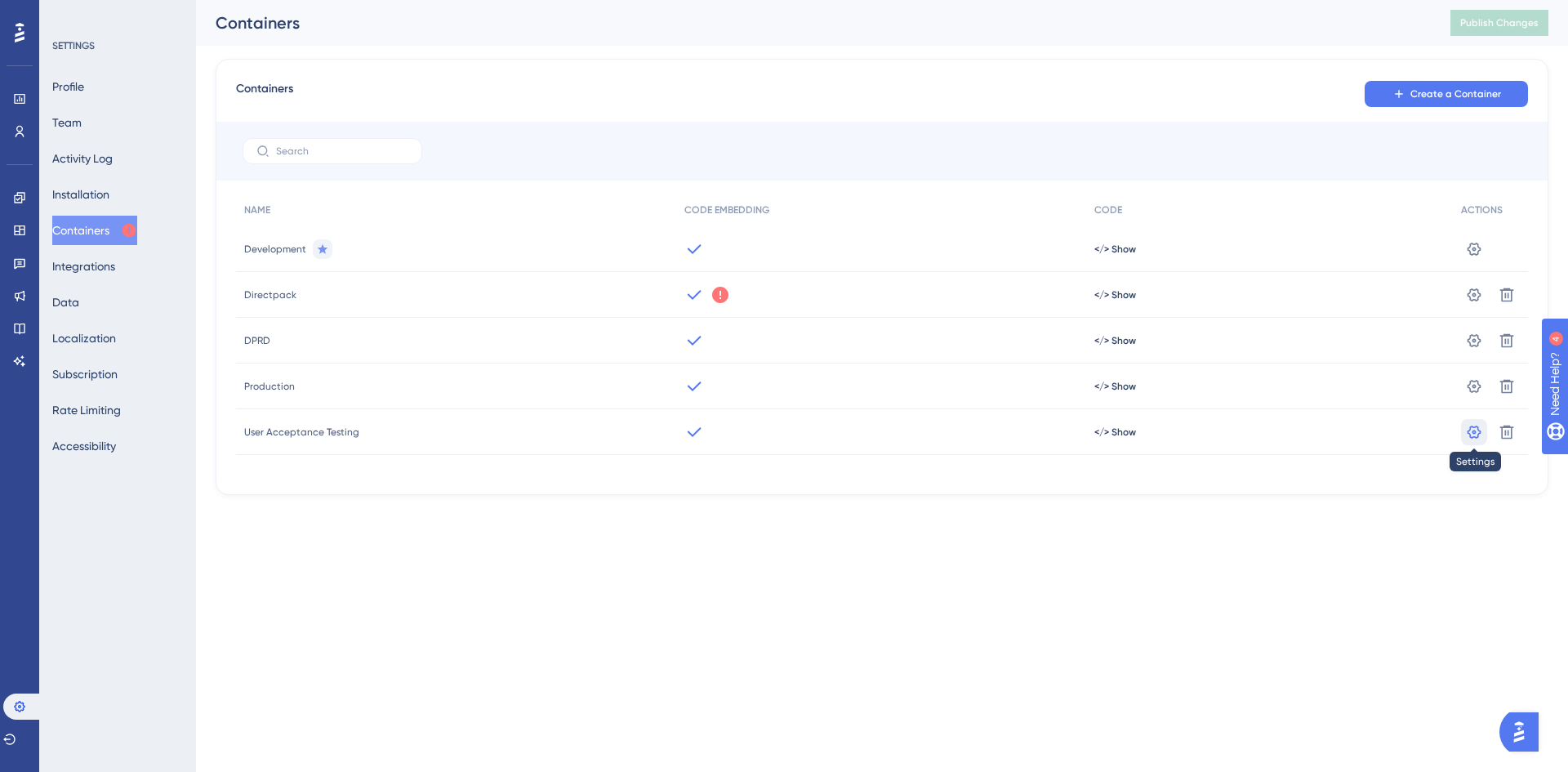
click at [1472, 430] on icon at bounding box center [1474, 431] width 16 height 16
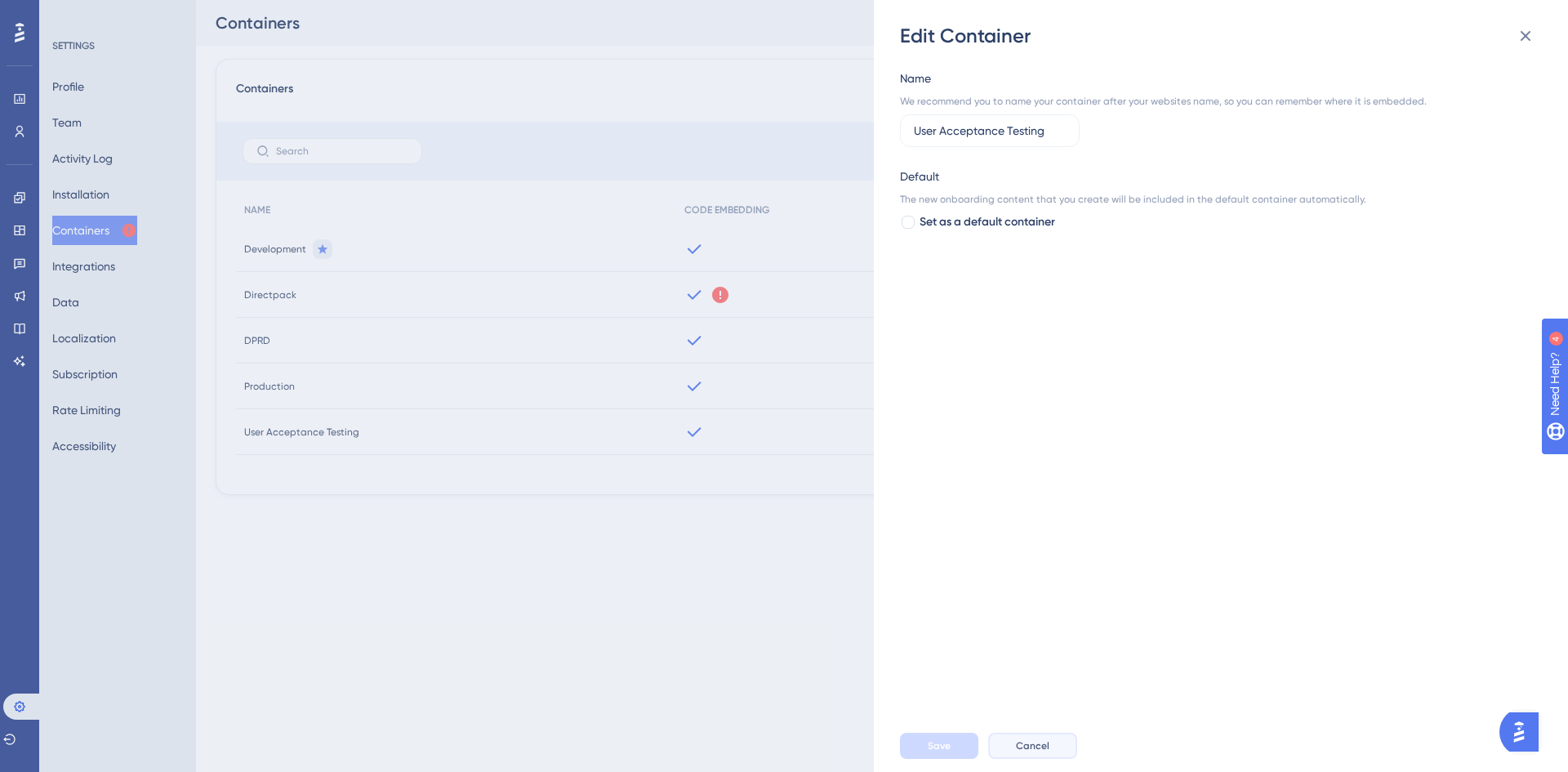
click at [1026, 741] on span "Cancel" at bounding box center [1032, 745] width 33 height 13
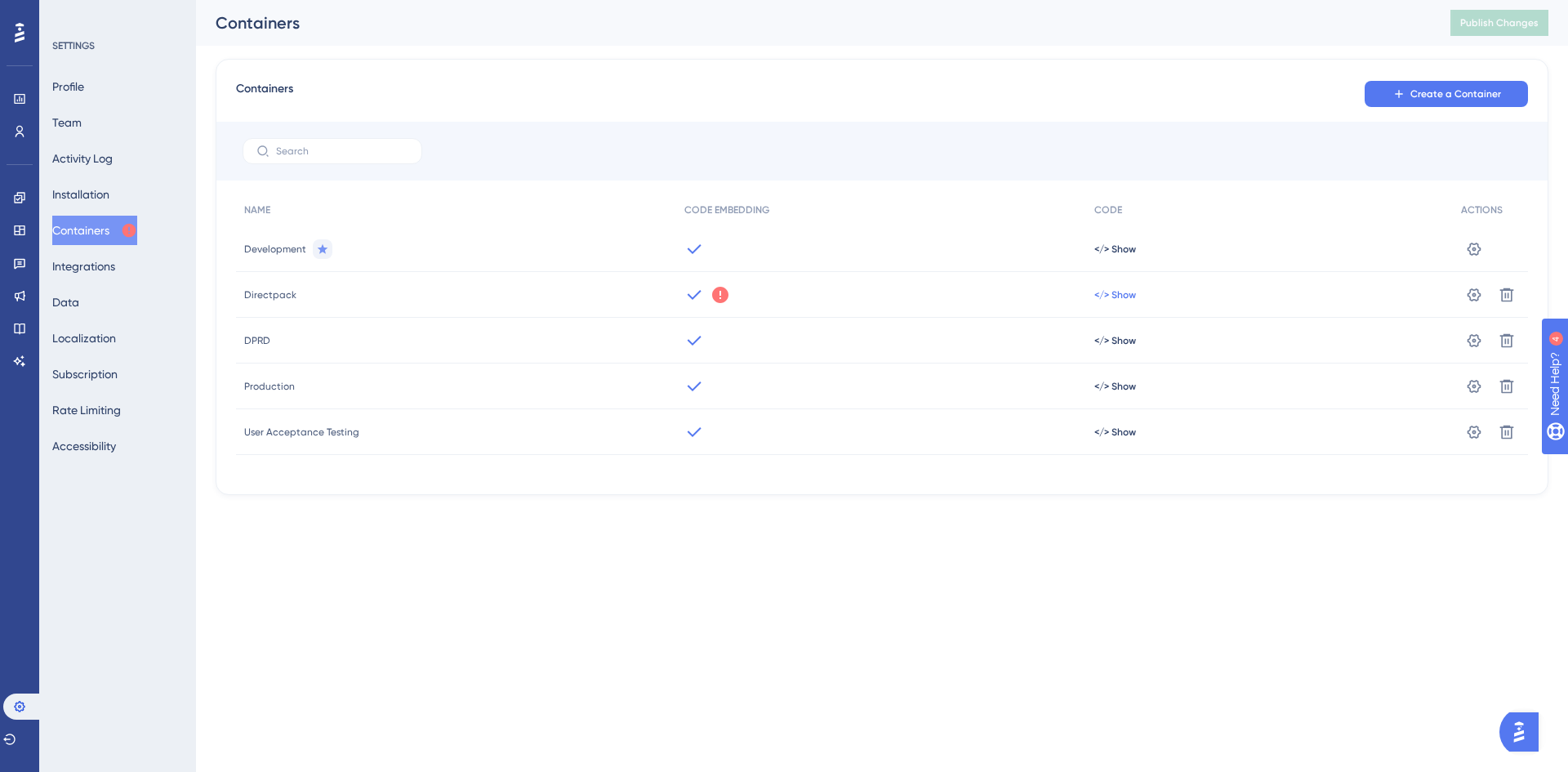
click at [1114, 292] on span "</> Show" at bounding box center [1115, 294] width 42 height 13
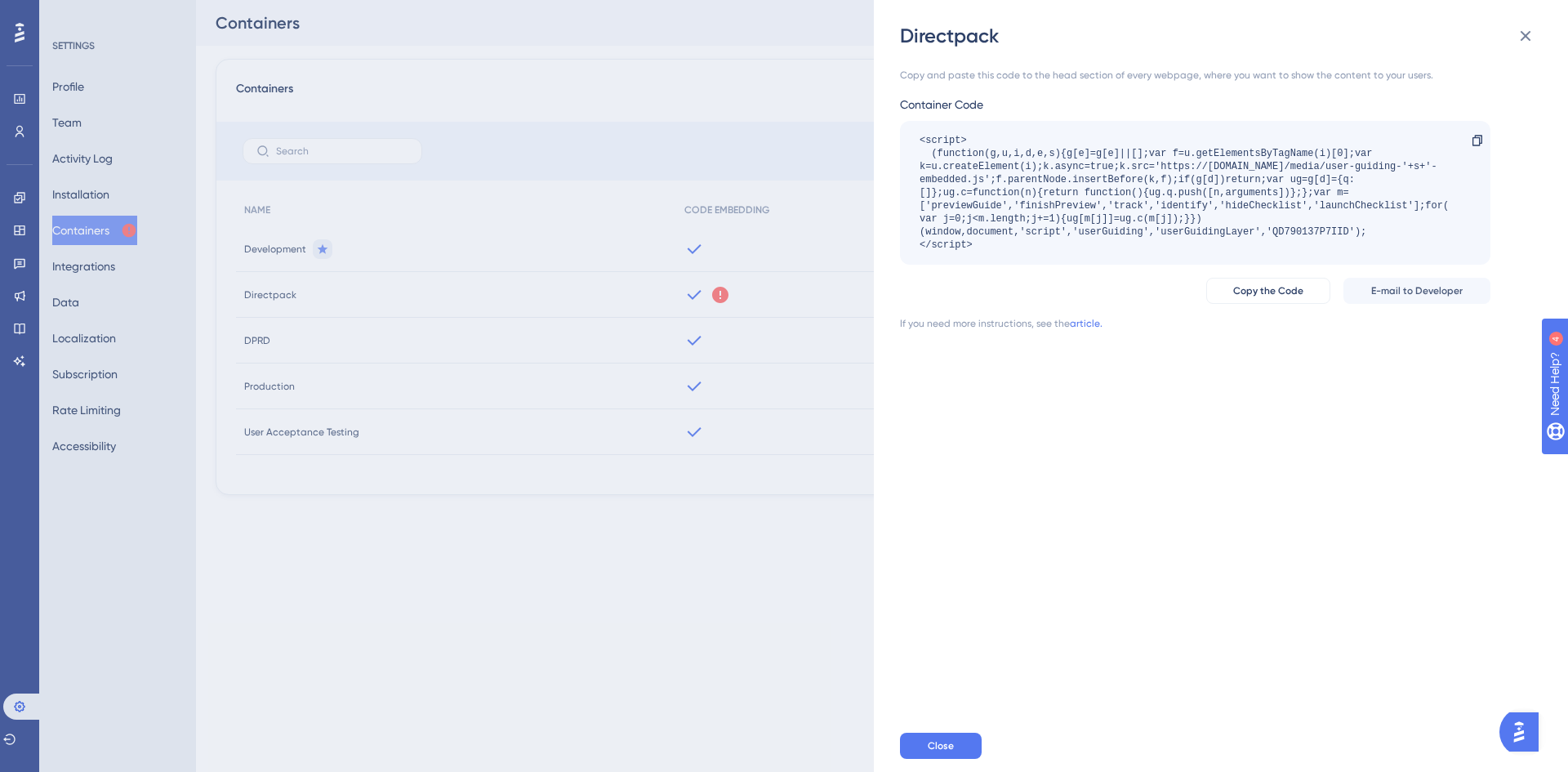
click at [1269, 229] on div "<script> (function(g,u,i,d,e,s){g[e]=g[e]||[];var f=u.getElementsByTagName(i)[0…" at bounding box center [1187, 193] width 535 height 117
copy div "QD790137P7IID"
